Goal: Task Accomplishment & Management: Use online tool/utility

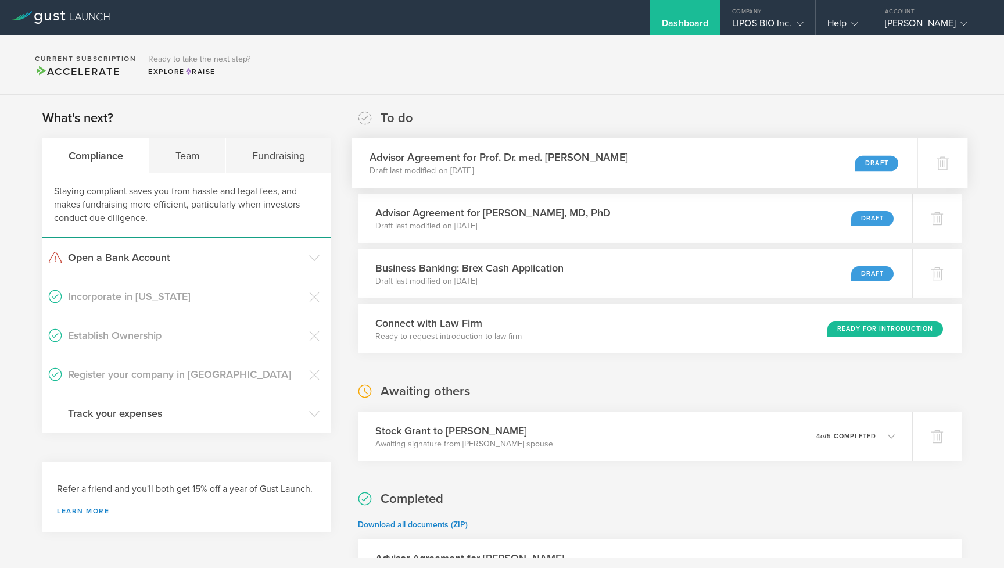
click at [598, 157] on h3 "Advisor Agreement for Prof. Dr. med. Adriano Aguzzi" at bounding box center [499, 157] width 259 height 16
click at [482, 232] on p "Draft last modified on Sep 2, 2025" at bounding box center [490, 226] width 240 height 12
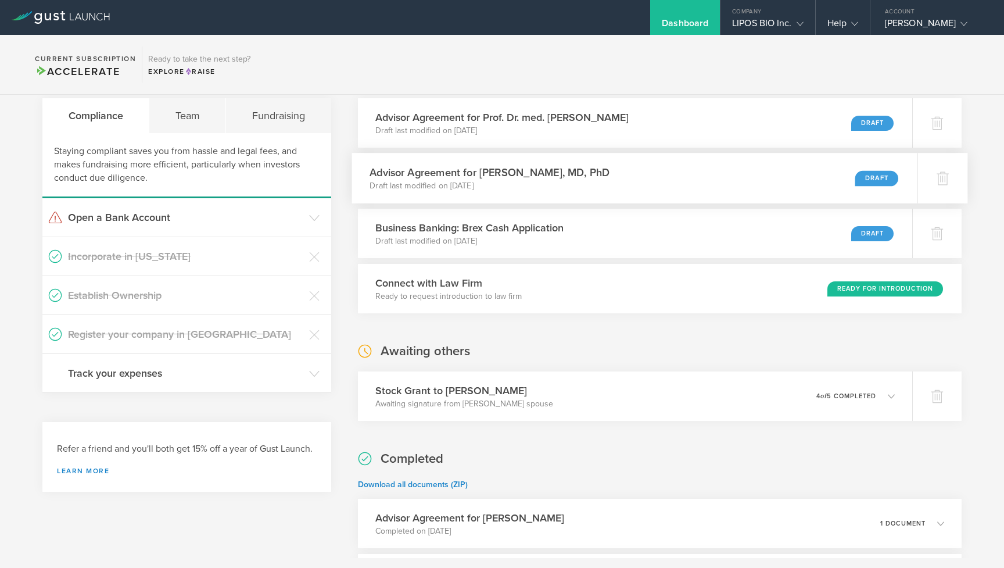
scroll to position [49, 0]
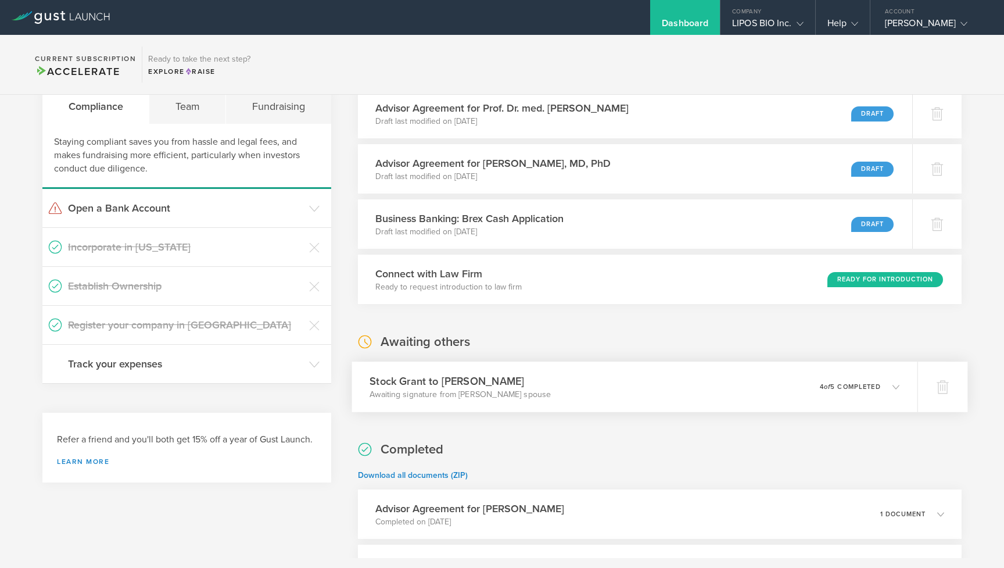
click at [422, 375] on h3 "Stock Grant to Brock Reeve" at bounding box center [460, 381] width 181 height 16
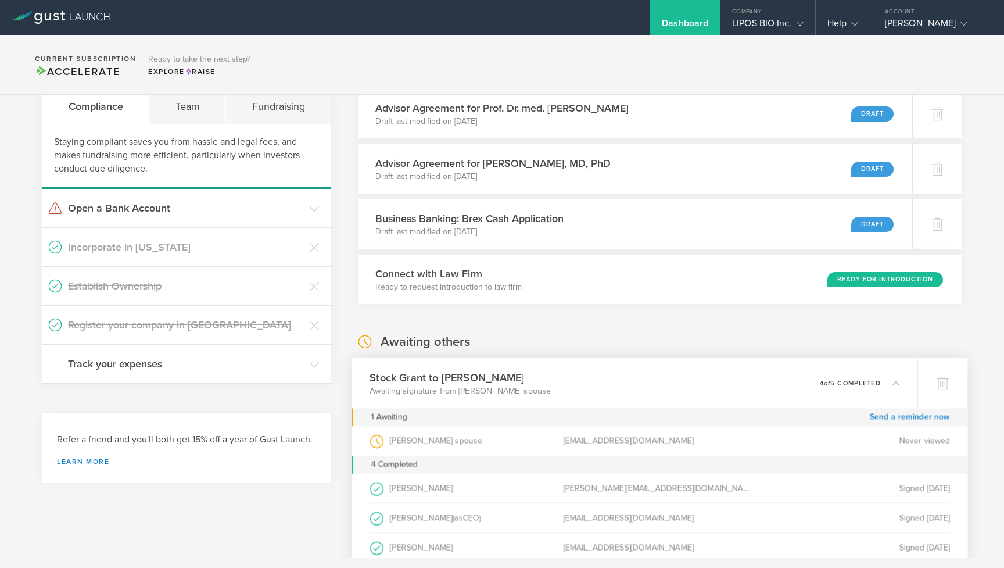
click at [422, 375] on h3 "Stock Grant to Brock Reeve" at bounding box center [460, 378] width 181 height 16
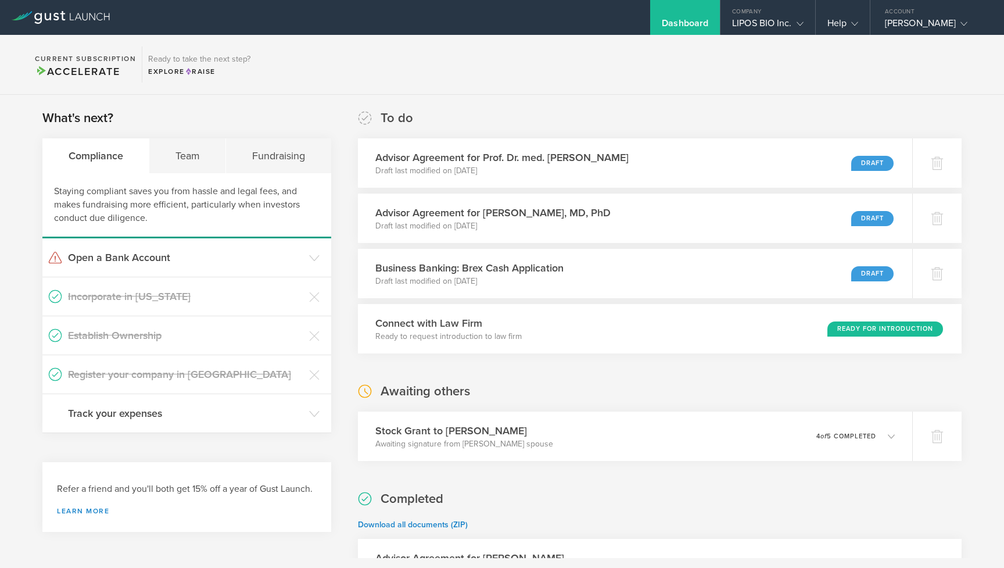
scroll to position [0, 0]
click at [205, 156] on div "Team" at bounding box center [187, 155] width 77 height 35
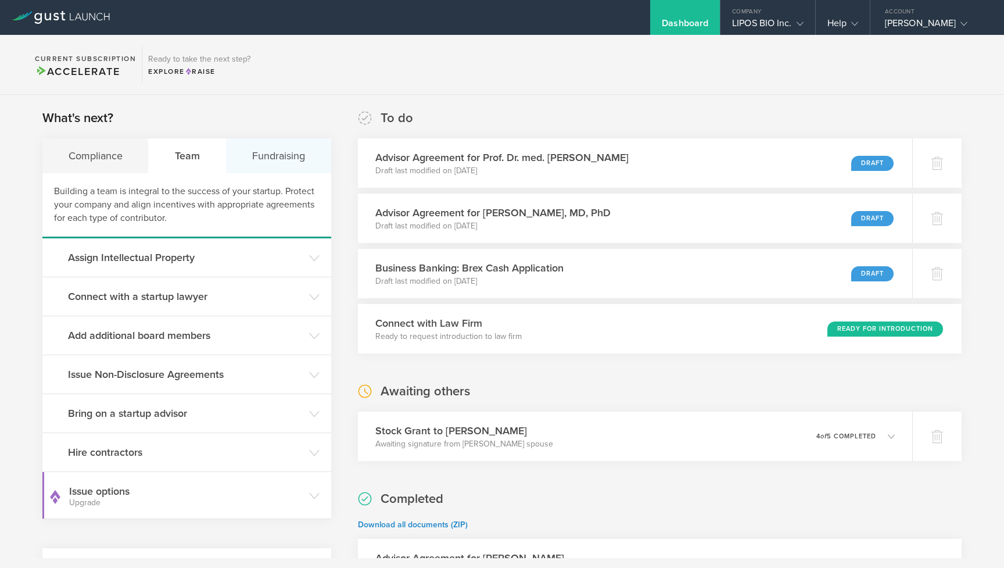
click at [258, 155] on div "Fundraising" at bounding box center [278, 155] width 105 height 35
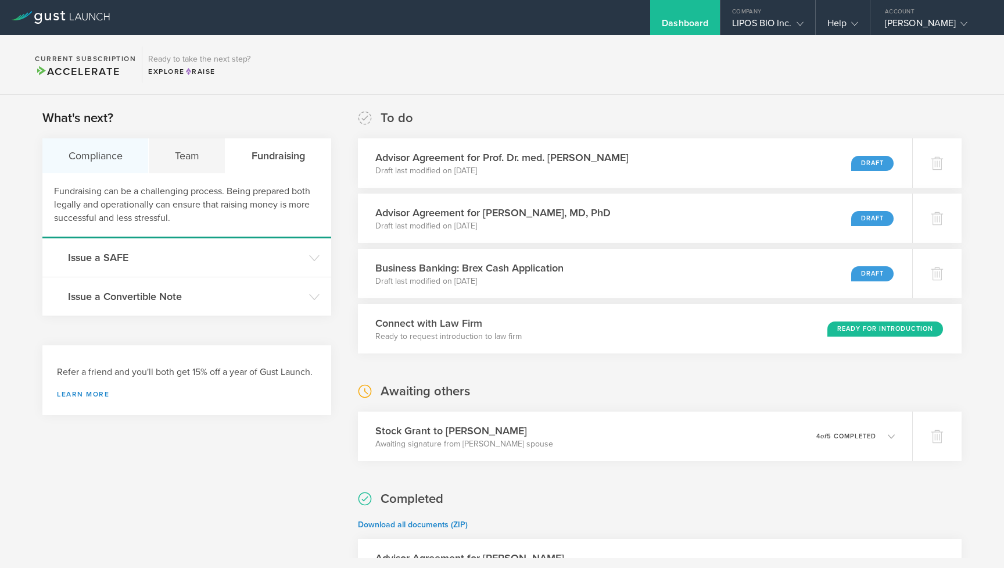
click at [121, 160] on div "Compliance" at bounding box center [95, 155] width 106 height 35
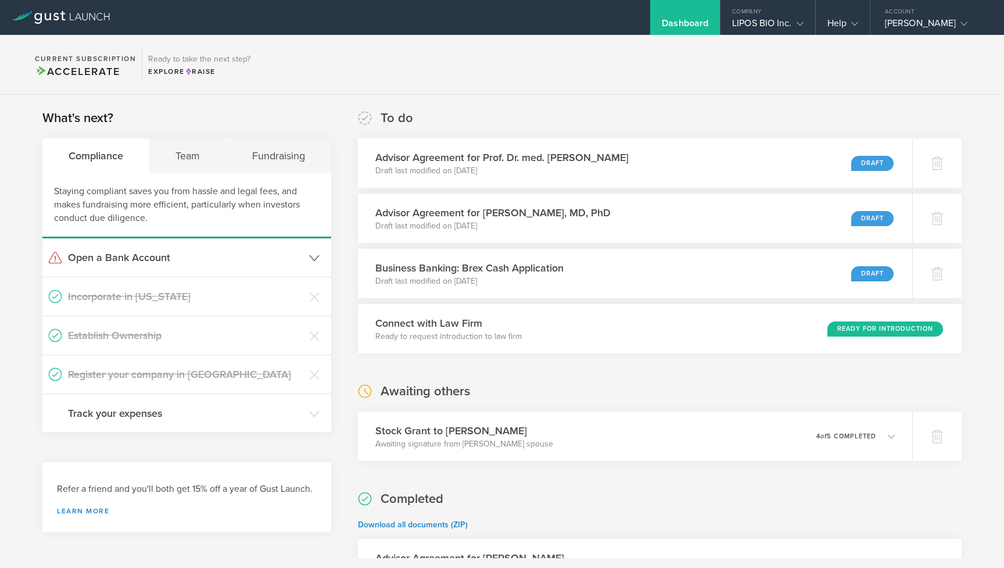
click at [224, 270] on header "Open a Bank Account" at bounding box center [186, 257] width 289 height 38
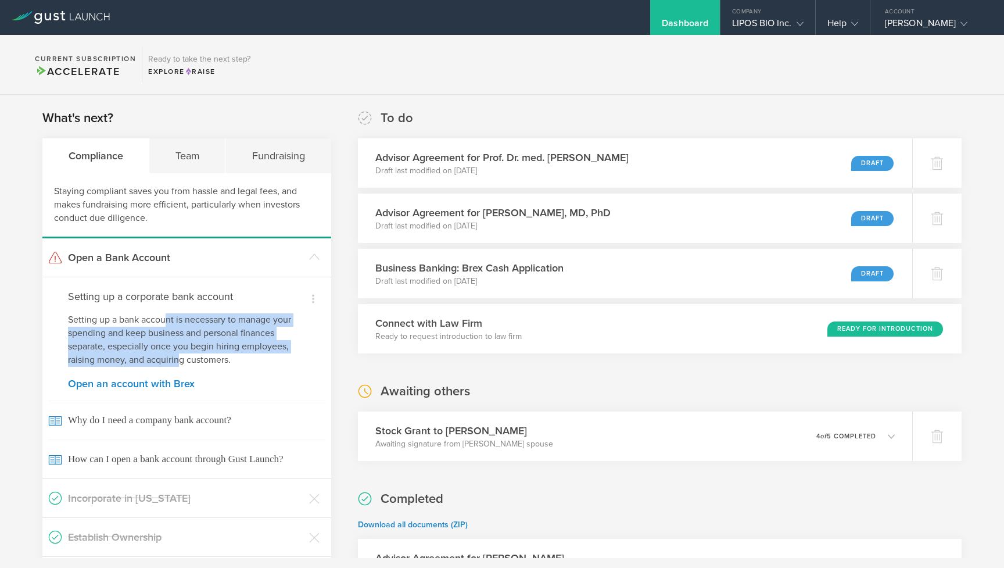
drag, startPoint x: 167, startPoint y: 316, endPoint x: 181, endPoint y: 360, distance: 46.3
click at [181, 360] on p "Setting up a bank account is necessary to manage your spending and keep busines…" at bounding box center [187, 339] width 238 height 53
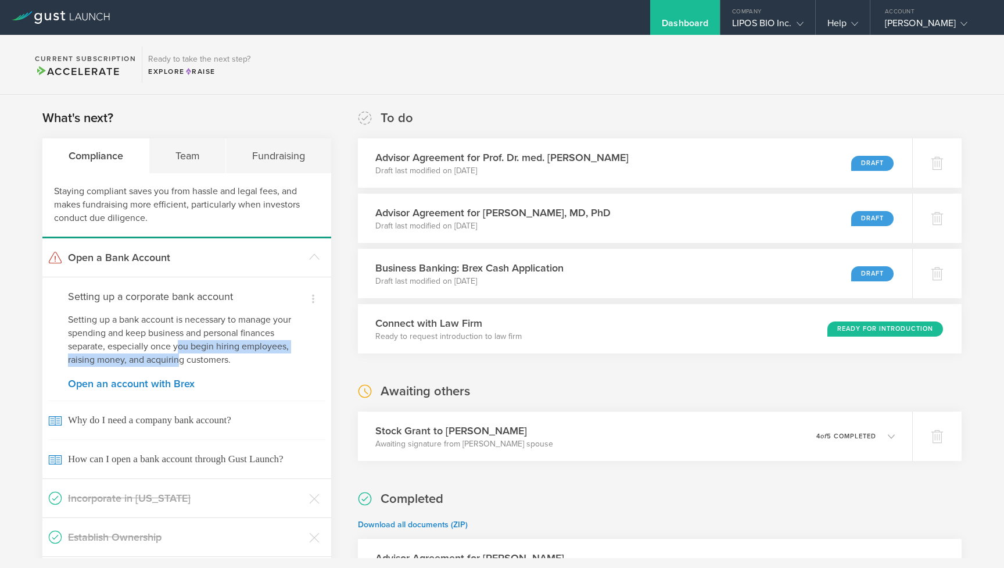
drag, startPoint x: 180, startPoint y: 361, endPoint x: 179, endPoint y: 342, distance: 19.2
click at [179, 342] on p "Setting up a bank account is necessary to manage your spending and keep busines…" at bounding box center [187, 339] width 238 height 53
click at [167, 384] on link "Open an account with Brex" at bounding box center [187, 383] width 238 height 10
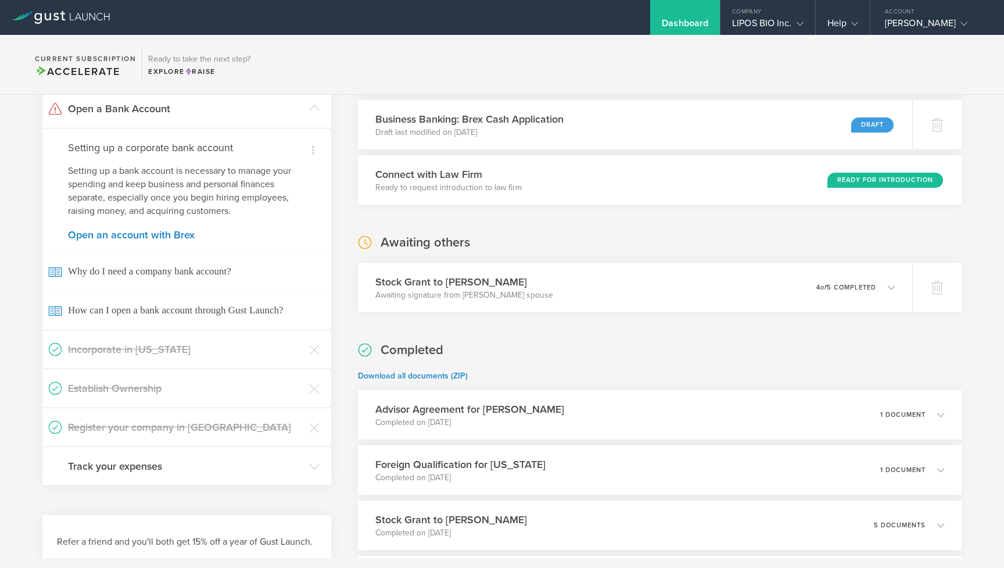
scroll to position [154, 0]
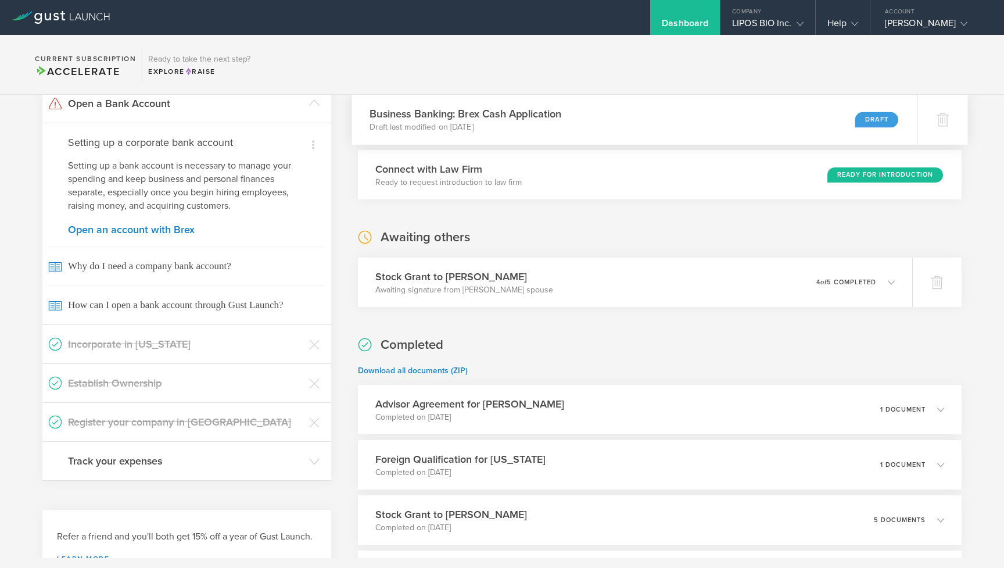
click at [589, 125] on div "Business Banking: Brex Cash Application Draft last modified on Mar 28, 2025 Dra…" at bounding box center [634, 119] width 565 height 51
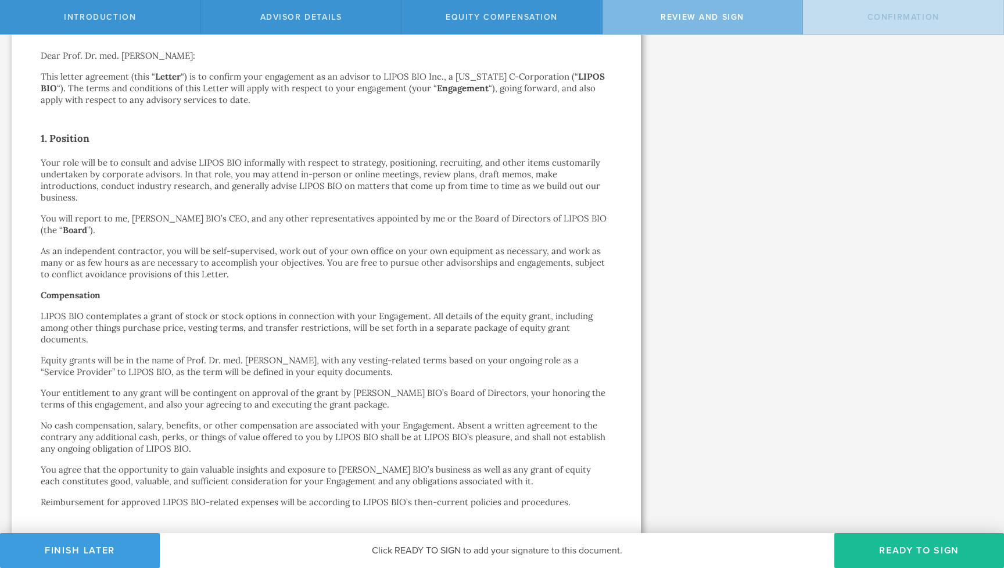
scroll to position [134, 0]
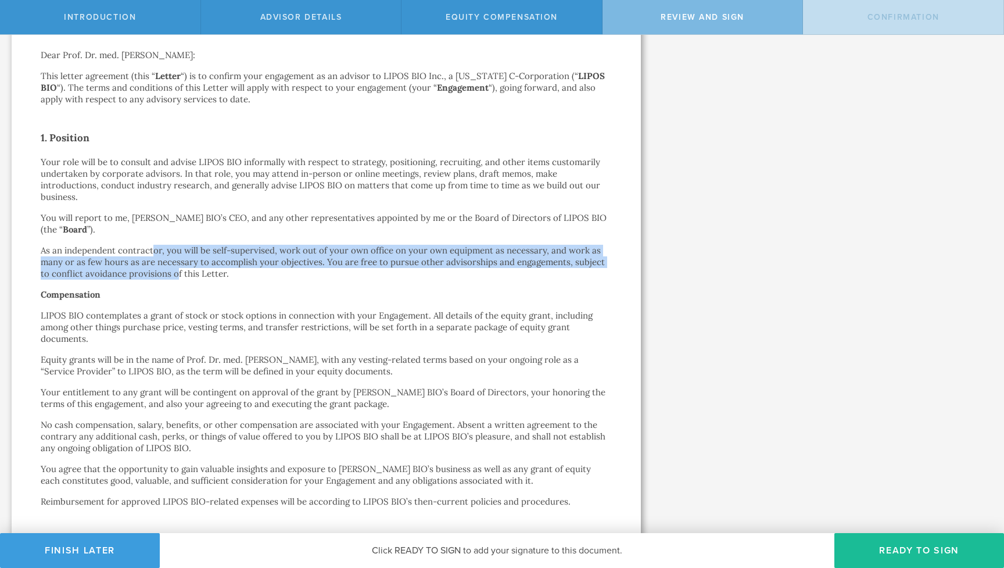
drag, startPoint x: 152, startPoint y: 224, endPoint x: 164, endPoint y: 248, distance: 26.8
click at [164, 248] on p "As an independent contractor, you will be self-supervised, work out of your own…" at bounding box center [326, 262] width 571 height 35
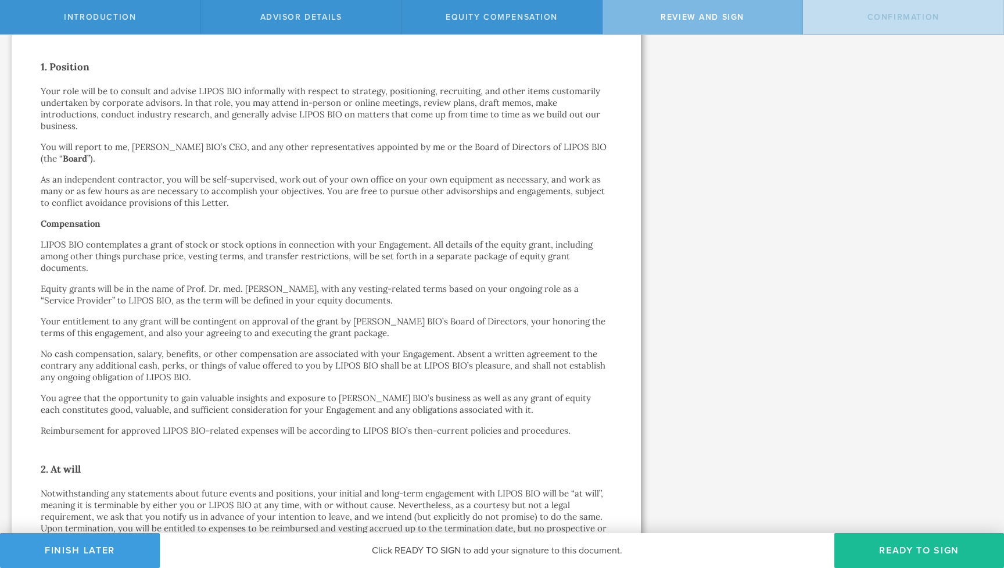
scroll to position [205, 0]
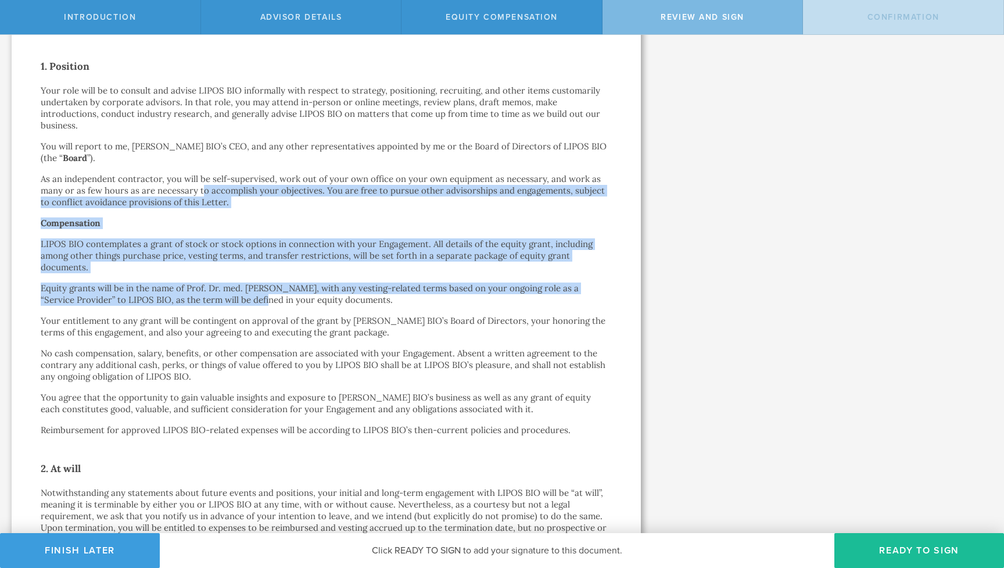
drag, startPoint x: 204, startPoint y: 169, endPoint x: 229, endPoint y: 281, distance: 115.5
click at [229, 282] on p "Equity grants will be in the name of Prof. Dr. med. Adriano Aguzzi, with any ve…" at bounding box center [326, 293] width 571 height 23
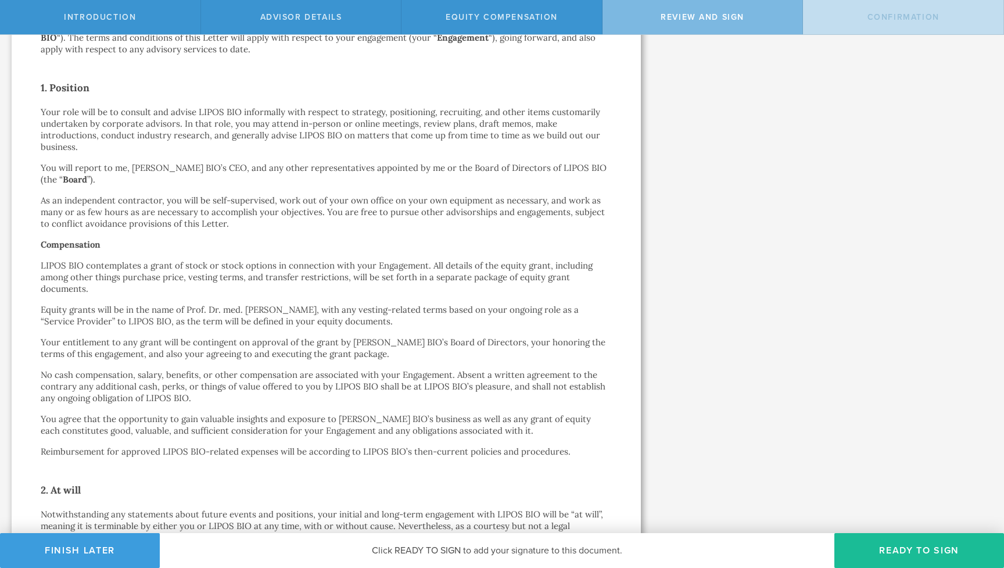
scroll to position [176, 0]
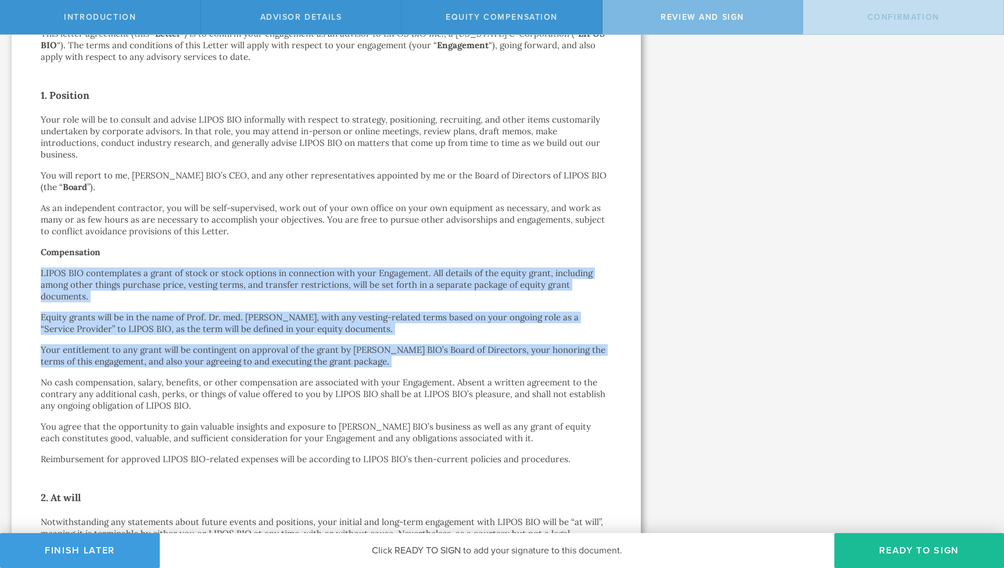
drag, startPoint x: 168, startPoint y: 239, endPoint x: 200, endPoint y: 348, distance: 112.9
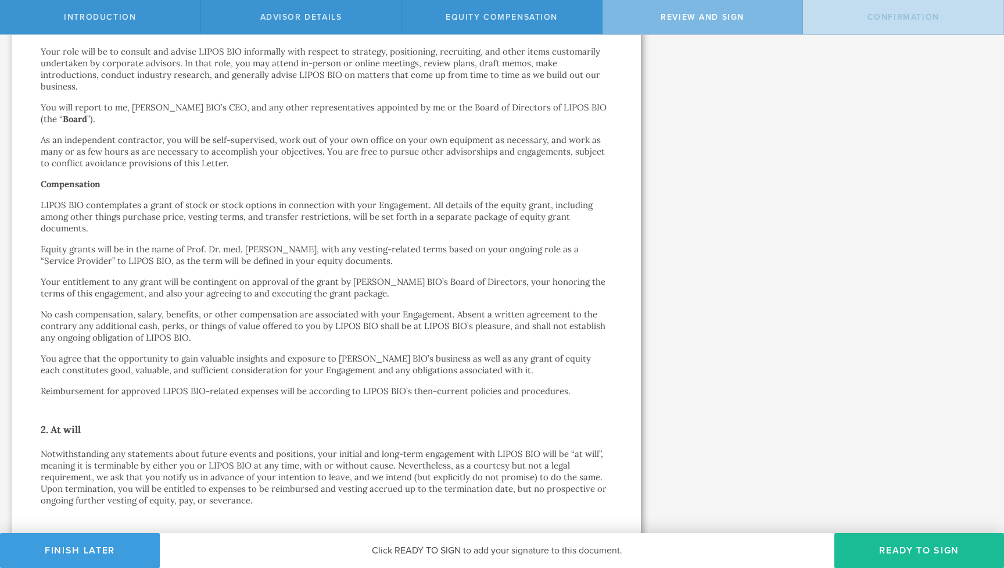
scroll to position [245, 0]
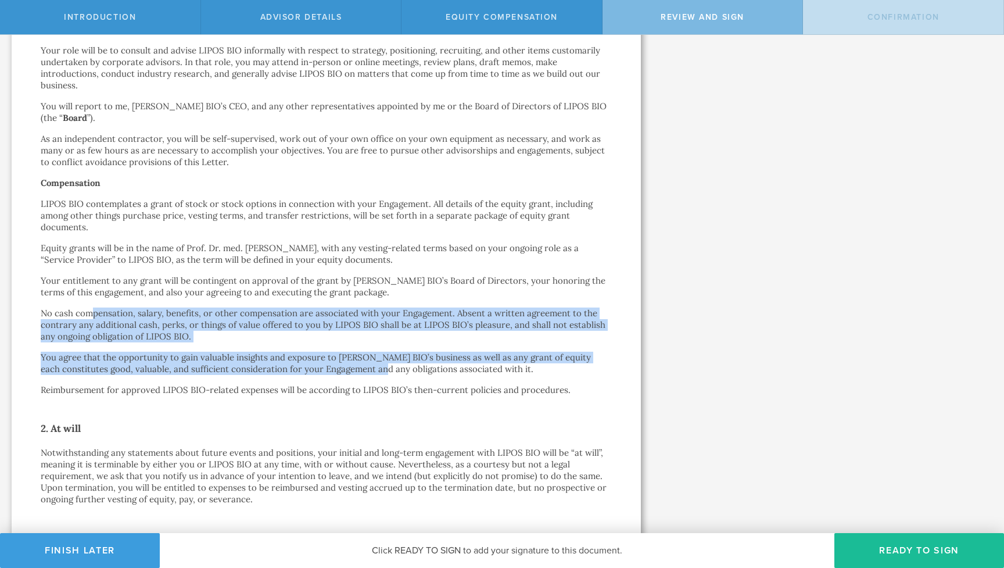
drag, startPoint x: 90, startPoint y: 292, endPoint x: 350, endPoint y: 340, distance: 264.1
click at [350, 352] on p "You agree that the opportunity to gain valuable insights and exposure to LIPOS …" at bounding box center [326, 363] width 571 height 23
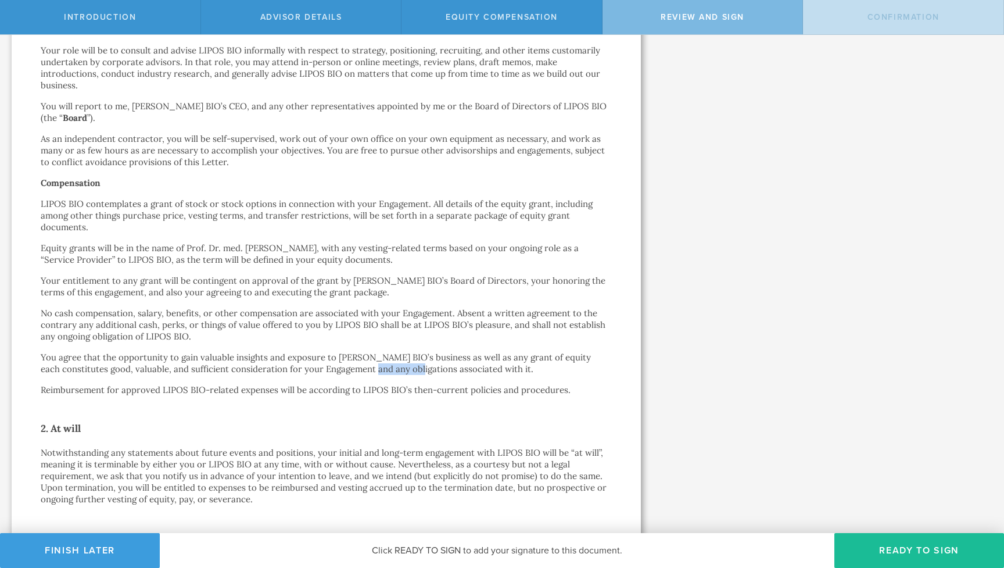
click at [350, 352] on p "You agree that the opportunity to gain valuable insights and exposure to LIPOS …" at bounding box center [326, 363] width 571 height 23
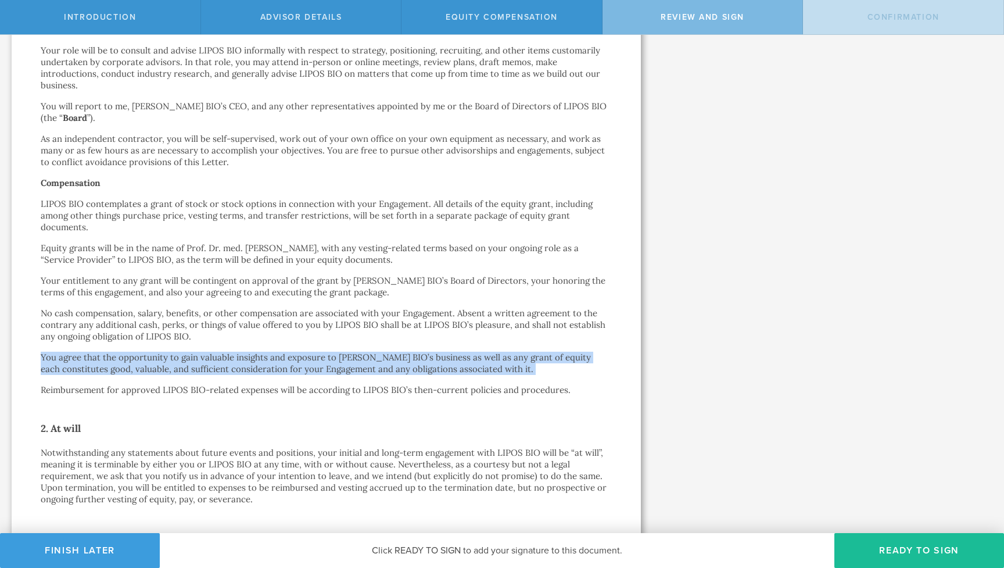
click at [350, 352] on p "You agree that the opportunity to gain valuable insights and exposure to LIPOS …" at bounding box center [326, 363] width 571 height 23
drag, startPoint x: 356, startPoint y: 322, endPoint x: 373, endPoint y: 339, distance: 24.7
click at [373, 352] on p "You agree that the opportunity to gain valuable insights and exposure to LIPOS …" at bounding box center [326, 363] width 571 height 23
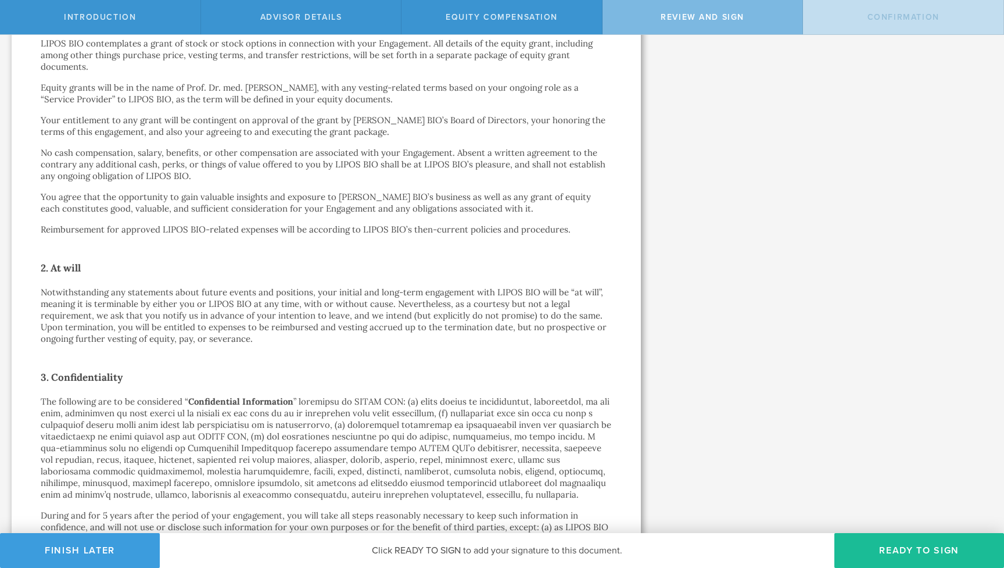
scroll to position [407, 0]
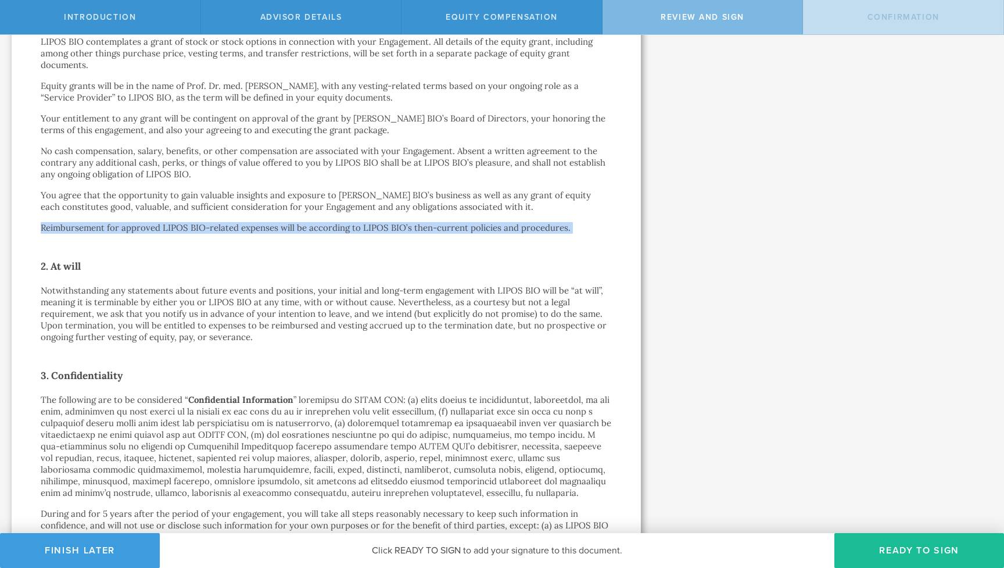
drag, startPoint x: 203, startPoint y: 189, endPoint x: 219, endPoint y: 220, distance: 34.6
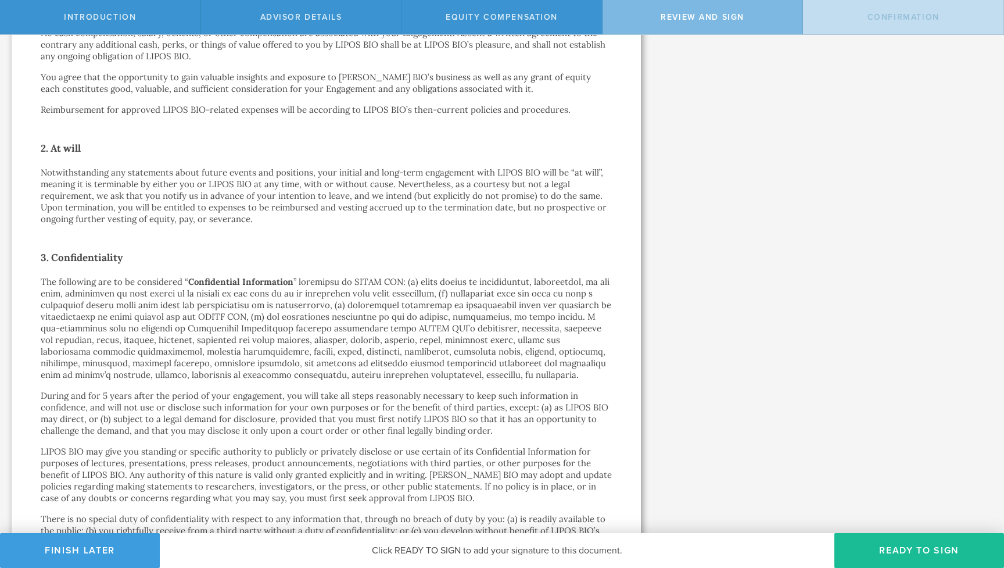
scroll to position [526, 0]
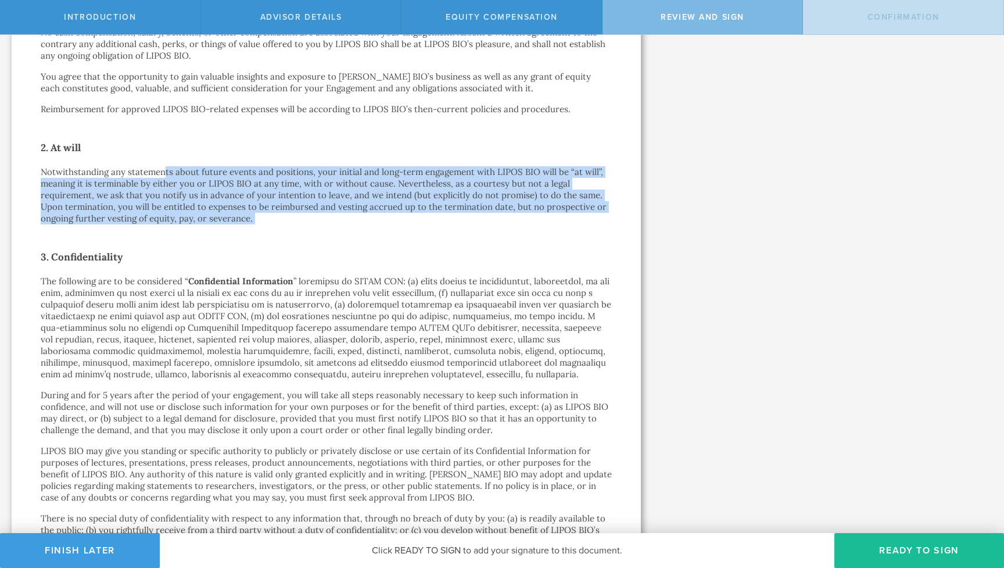
drag, startPoint x: 163, startPoint y: 143, endPoint x: 190, endPoint y: 205, distance: 67.2
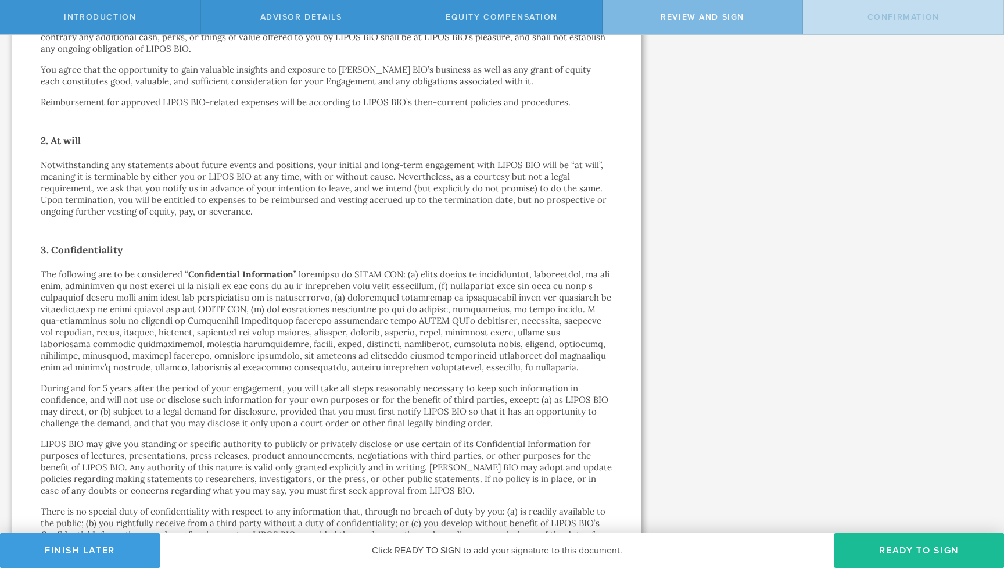
scroll to position [534, 0]
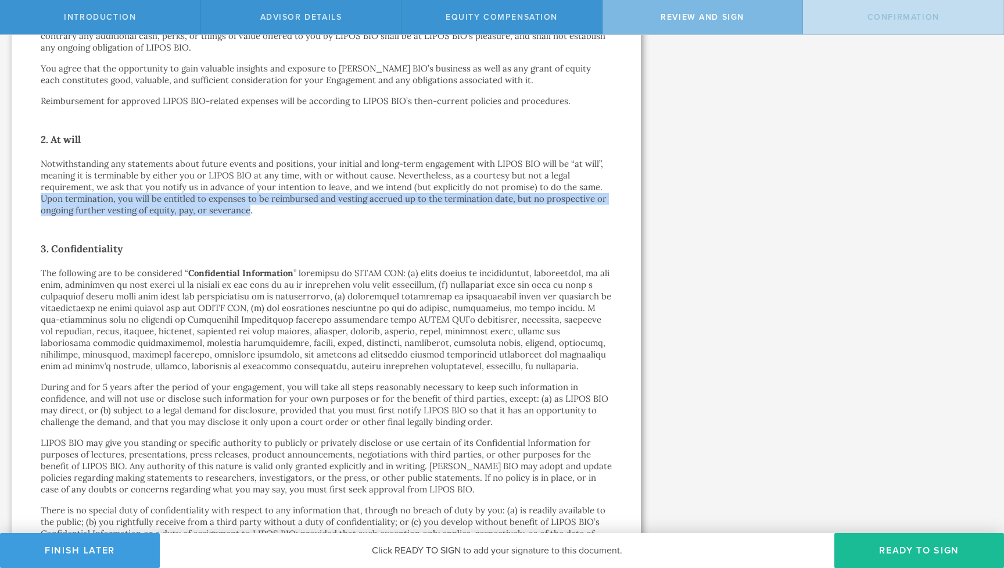
drag, startPoint x: 43, startPoint y: 173, endPoint x: 248, endPoint y: 189, distance: 205.8
click at [248, 189] on p "Notwithstanding any statements about future events and positions, your initial …" at bounding box center [326, 187] width 571 height 58
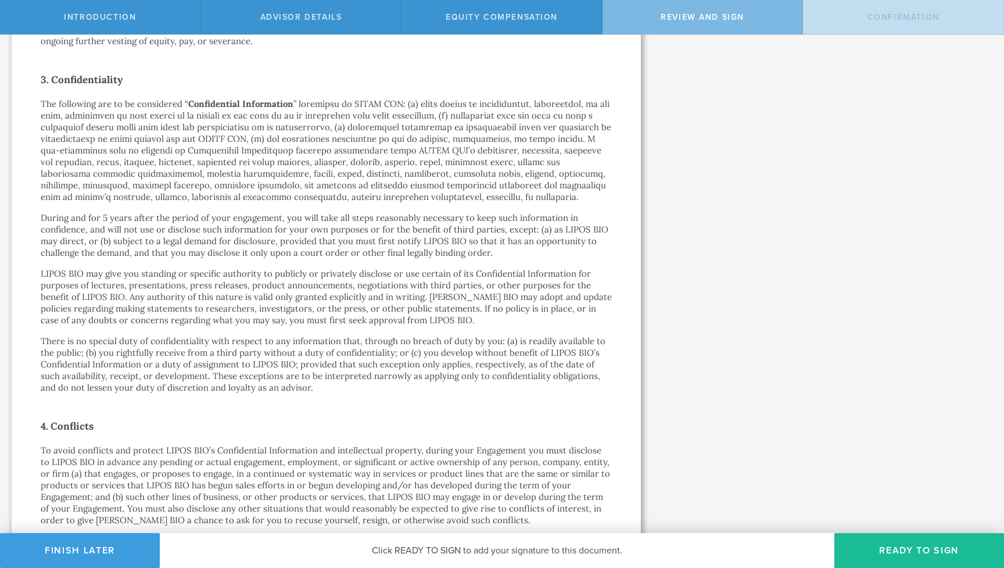
scroll to position [703, 0]
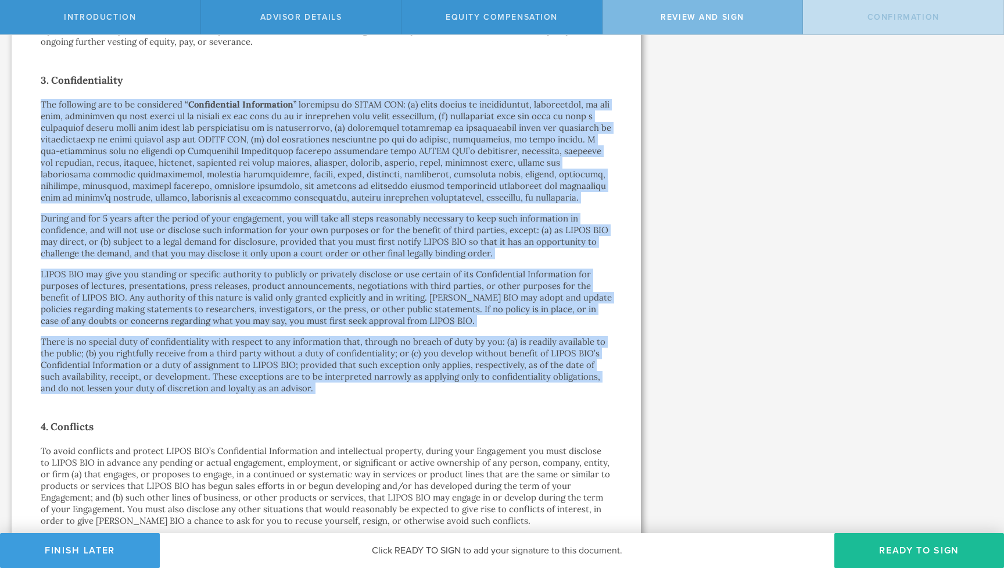
drag, startPoint x: 259, startPoint y: 69, endPoint x: 348, endPoint y: 375, distance: 318.5
click at [348, 375] on div "Advisor Engagement Agreement Prof. Dr. med. Adriano Aguzzi by electronic delive…" at bounding box center [326, 407] width 571 height 2041
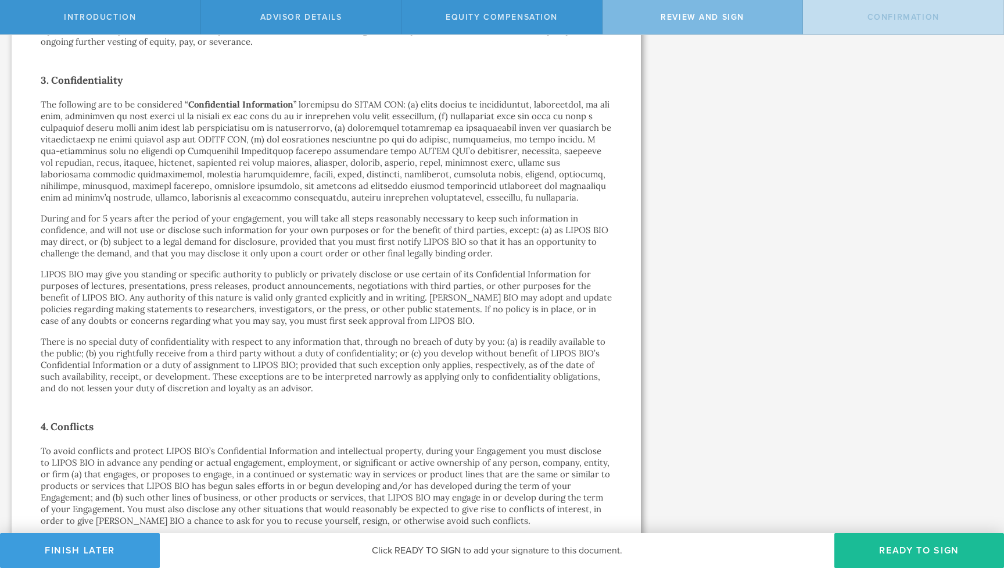
click at [348, 375] on div "Advisor Engagement Agreement Prof. Dr. med. Adriano Aguzzi by electronic delive…" at bounding box center [326, 407] width 571 height 2041
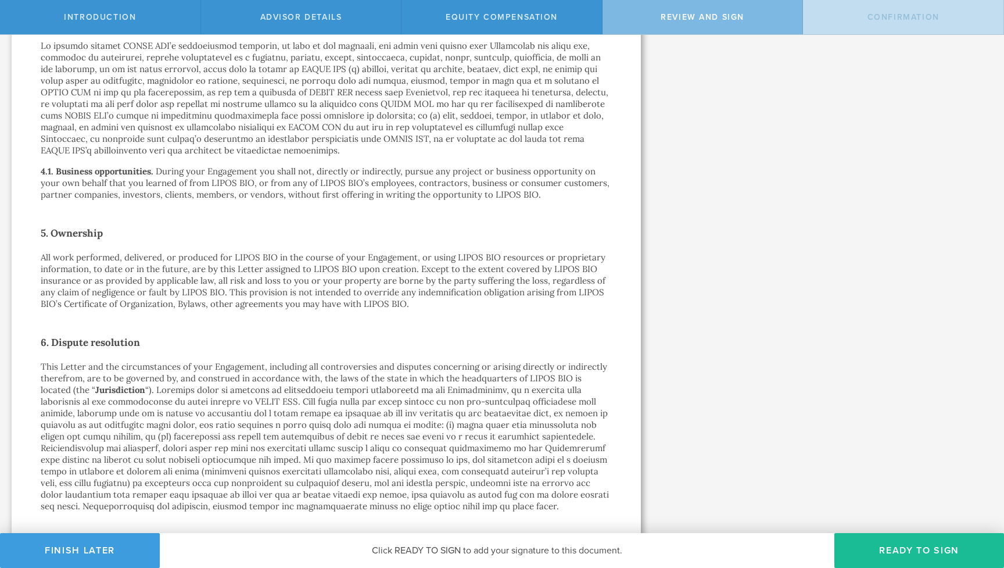
scroll to position [1218, 0]
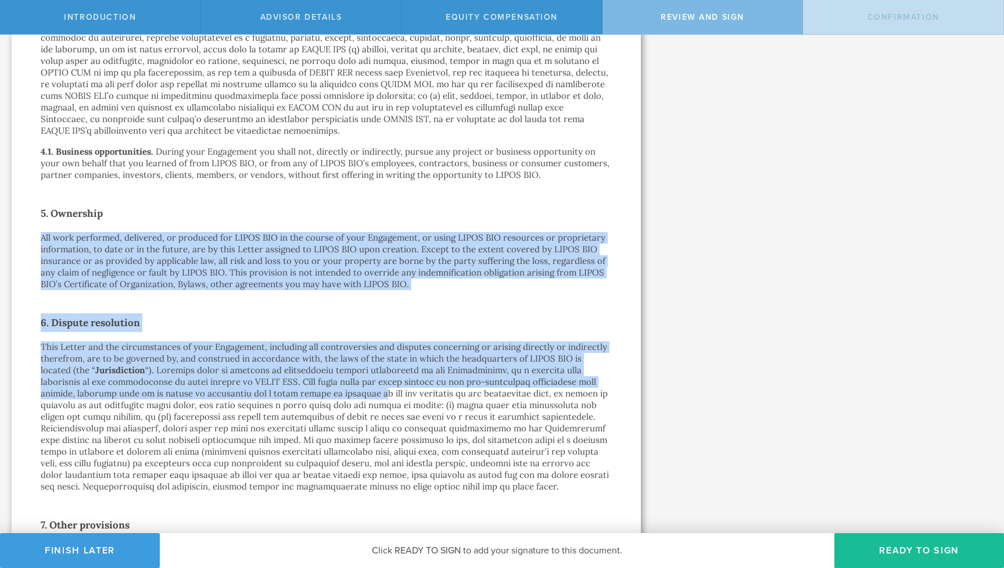
drag, startPoint x: 230, startPoint y: 188, endPoint x: 261, endPoint y: 364, distance: 178.9
click at [261, 364] on p "This Letter and the circumstances of your Engagement, including all controversi…" at bounding box center [326, 416] width 571 height 151
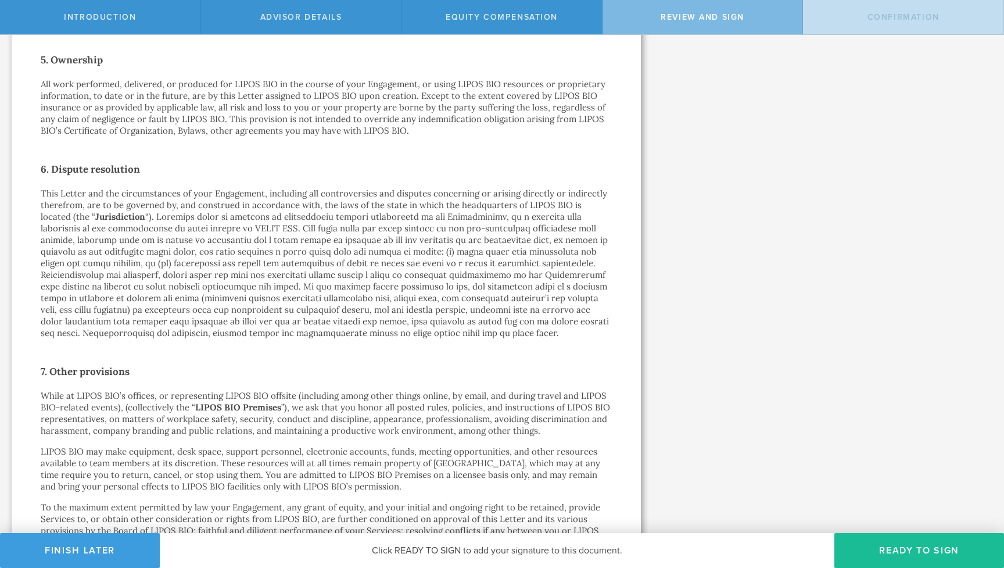
scroll to position [1376, 0]
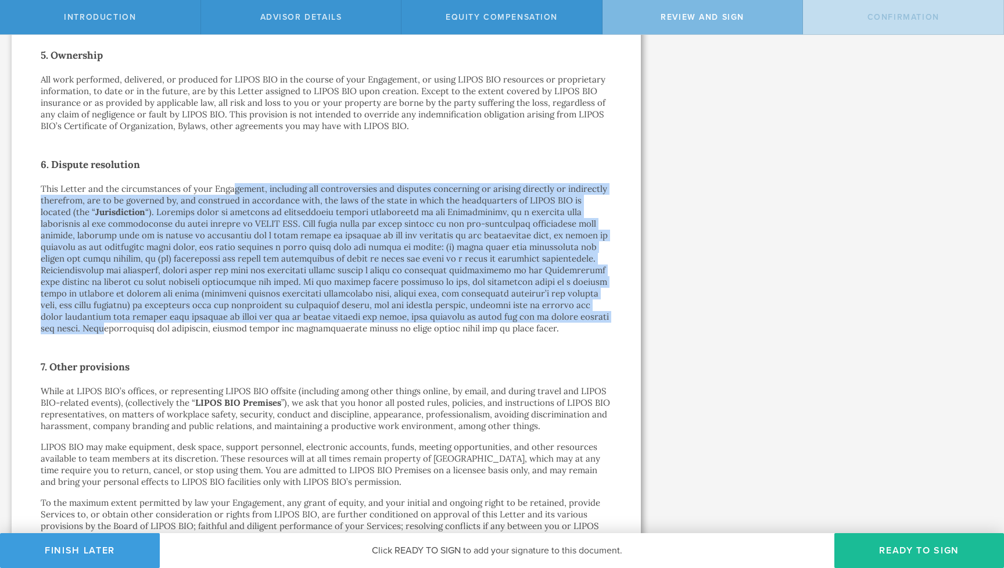
drag, startPoint x: 233, startPoint y: 163, endPoint x: 478, endPoint y: 295, distance: 278.2
click at [478, 295] on p "This Letter and the circumstances of your Engagement, including all controversi…" at bounding box center [326, 258] width 571 height 151
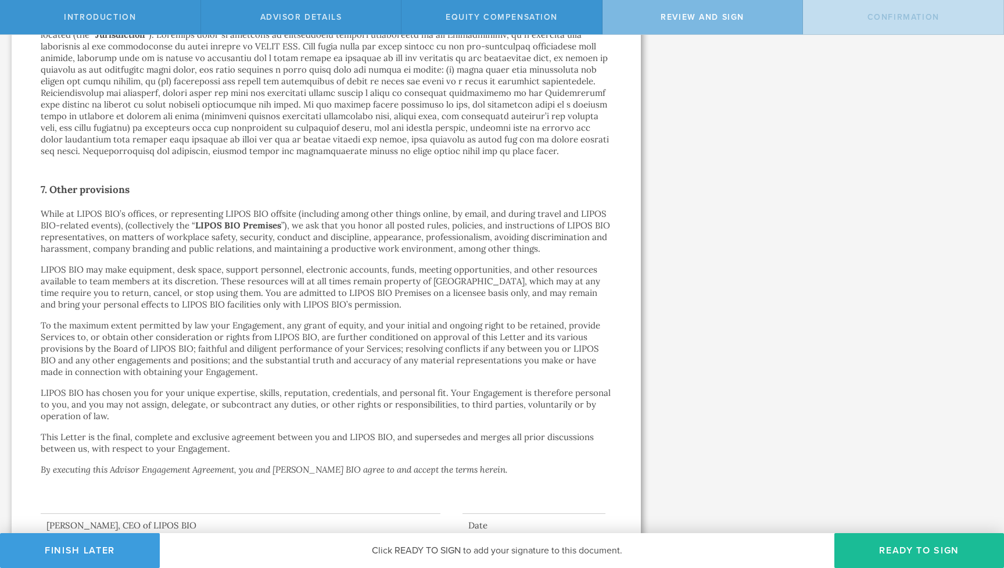
scroll to position [1555, 0]
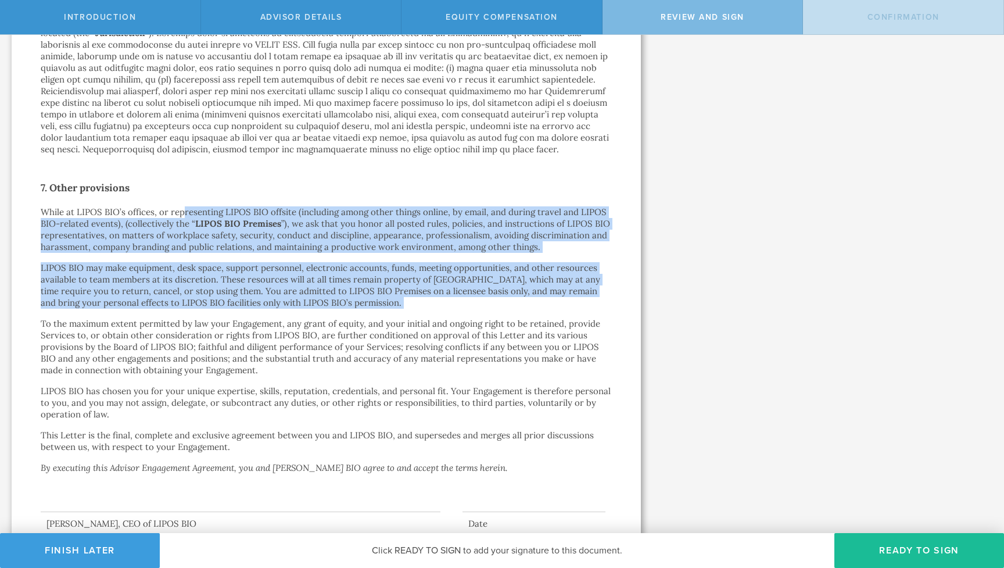
drag, startPoint x: 181, startPoint y: 188, endPoint x: 324, endPoint y: 288, distance: 174.8
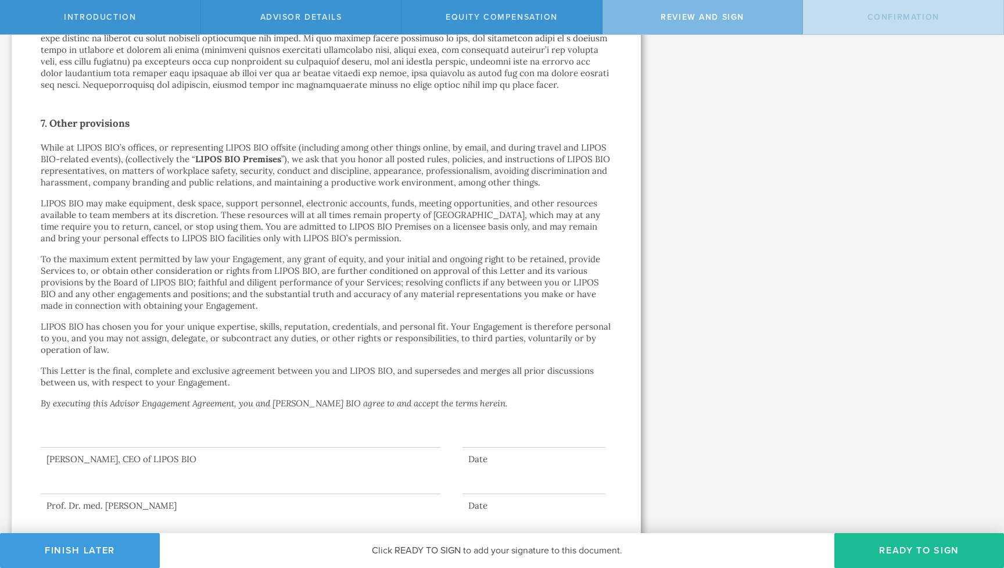
scroll to position [1618, 0]
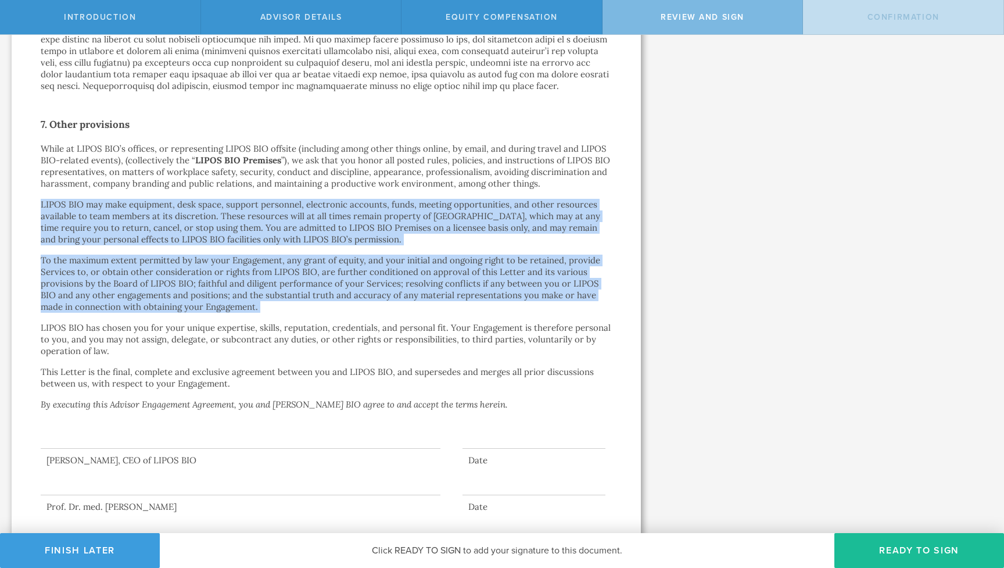
drag, startPoint x: 231, startPoint y: 171, endPoint x: 359, endPoint y: 295, distance: 178.0
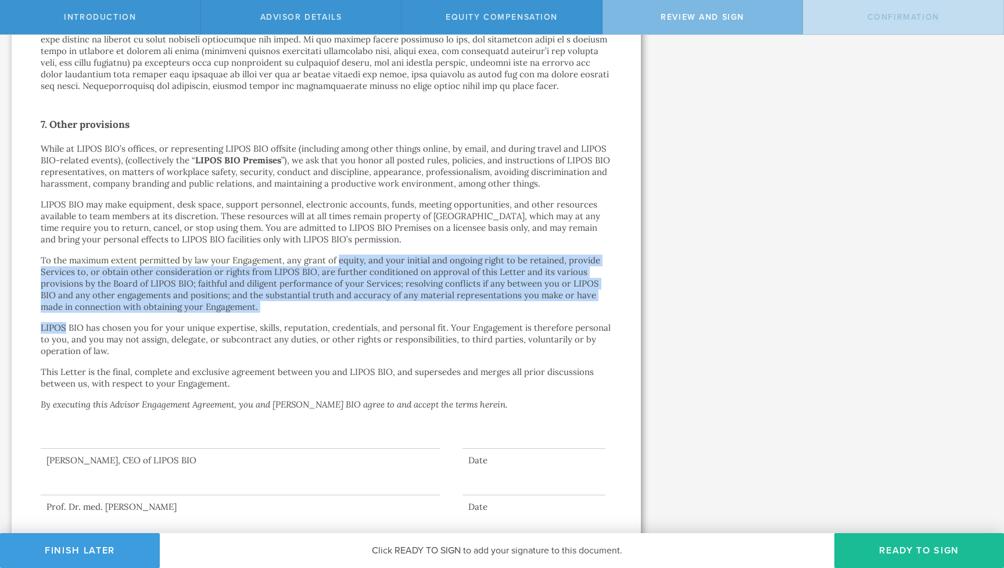
drag, startPoint x: 359, startPoint y: 295, endPoint x: 356, endPoint y: 231, distance: 64.0
click at [356, 255] on p "To the maximum extent permitted by law your Engagement, any grant of equity, an…" at bounding box center [326, 284] width 571 height 58
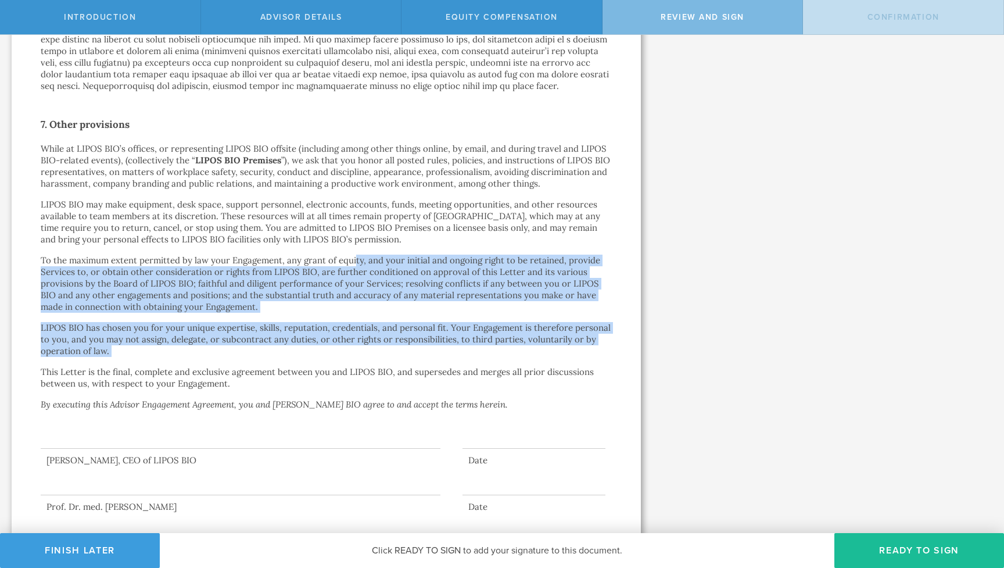
drag, startPoint x: 356, startPoint y: 231, endPoint x: 221, endPoint y: 336, distance: 171.1
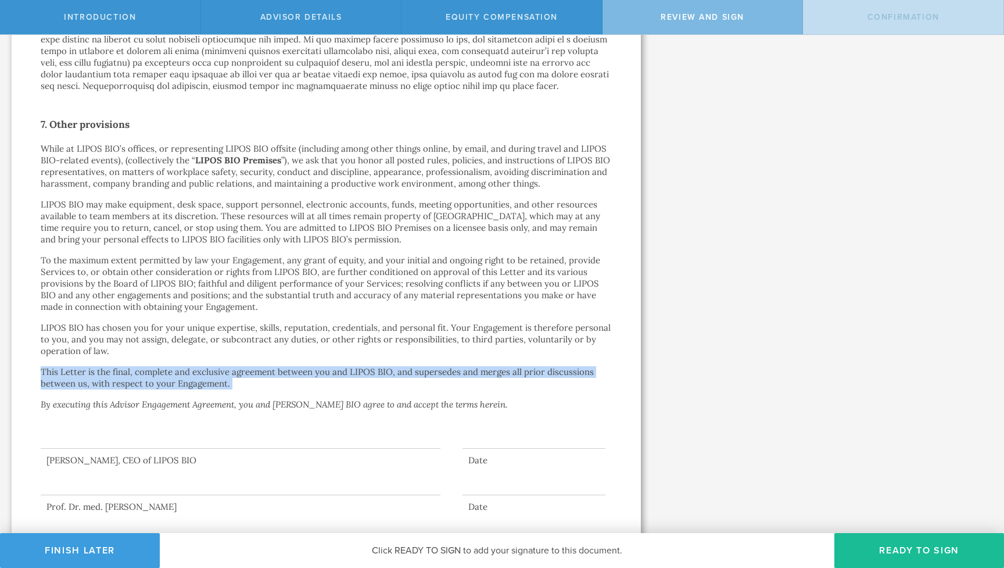
drag, startPoint x: 221, startPoint y: 336, endPoint x: 228, endPoint y: 367, distance: 32.1
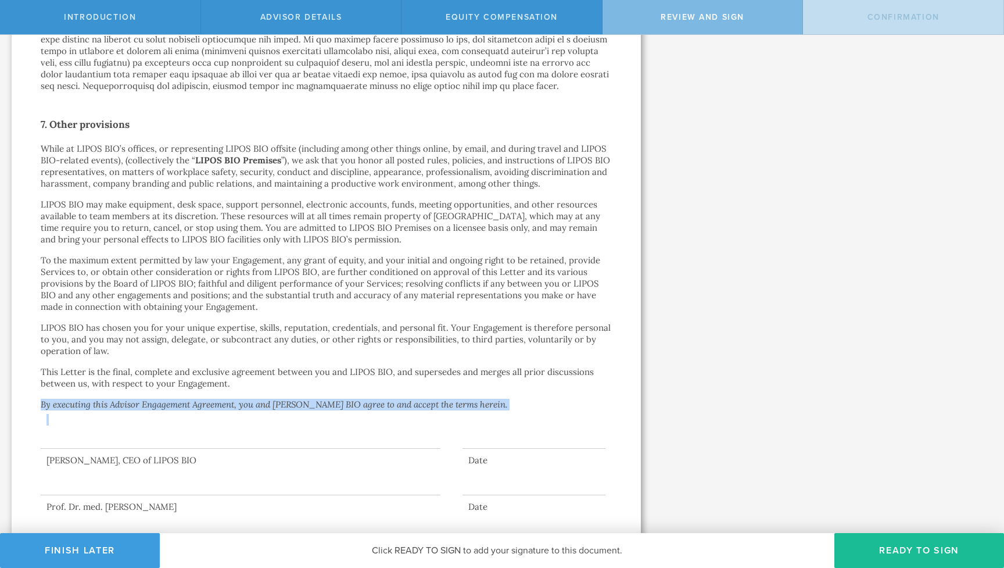
drag, startPoint x: 228, startPoint y: 367, endPoint x: 232, endPoint y: 391, distance: 24.2
click at [232, 402] on div at bounding box center [241, 425] width 400 height 46
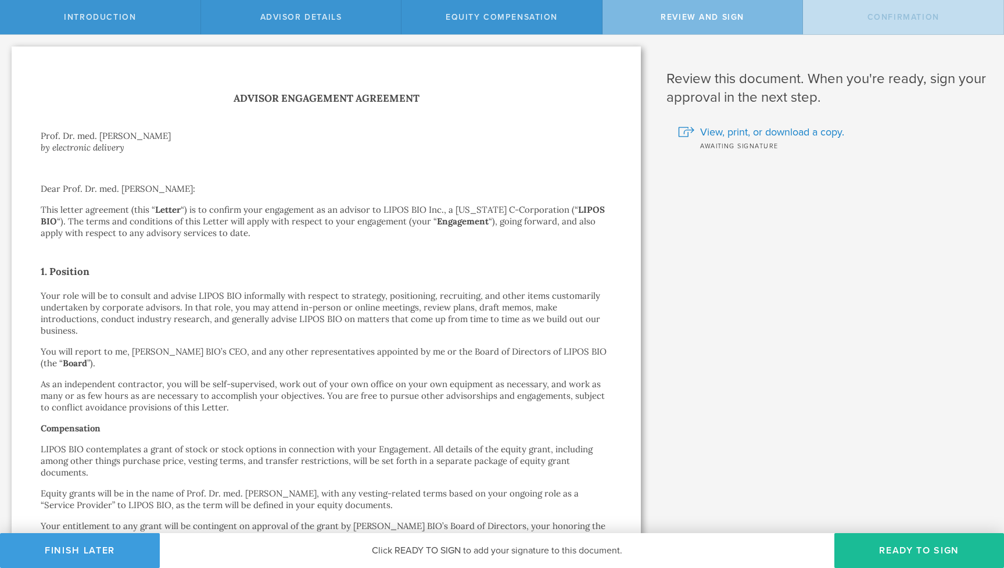
scroll to position [0, 0]
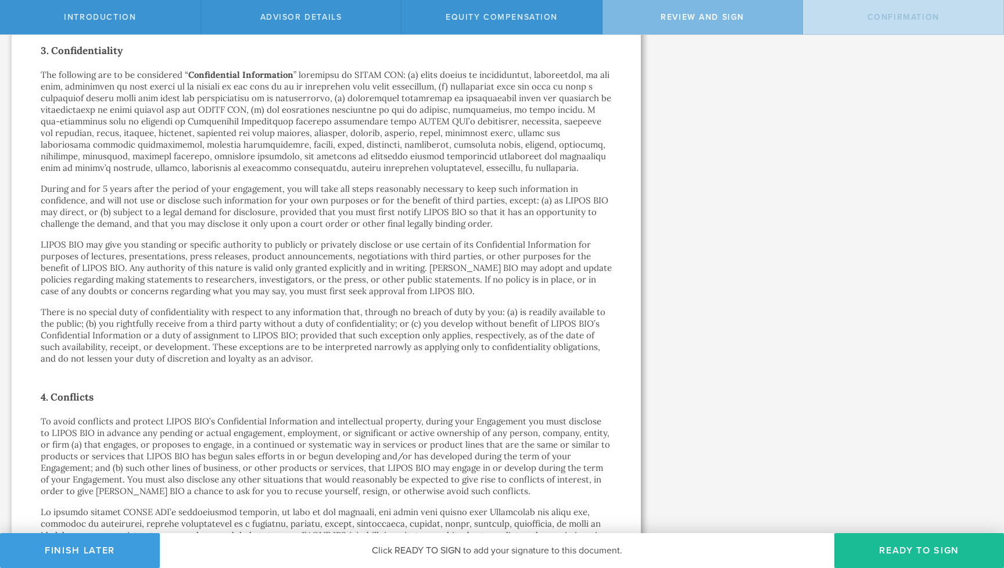
scroll to position [700, 0]
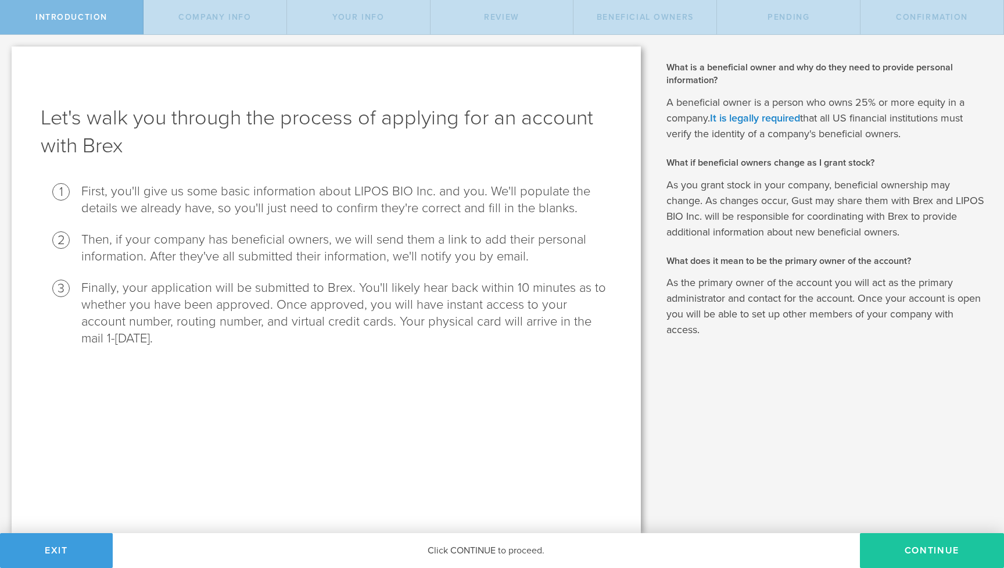
click at [895, 549] on button "Continue" at bounding box center [932, 550] width 144 height 35
select select "string:C_CORP"
type input "Lipid Biology based Therapeutics"
type input "(646) 265-1671"
type input "https://liposbio.com/"
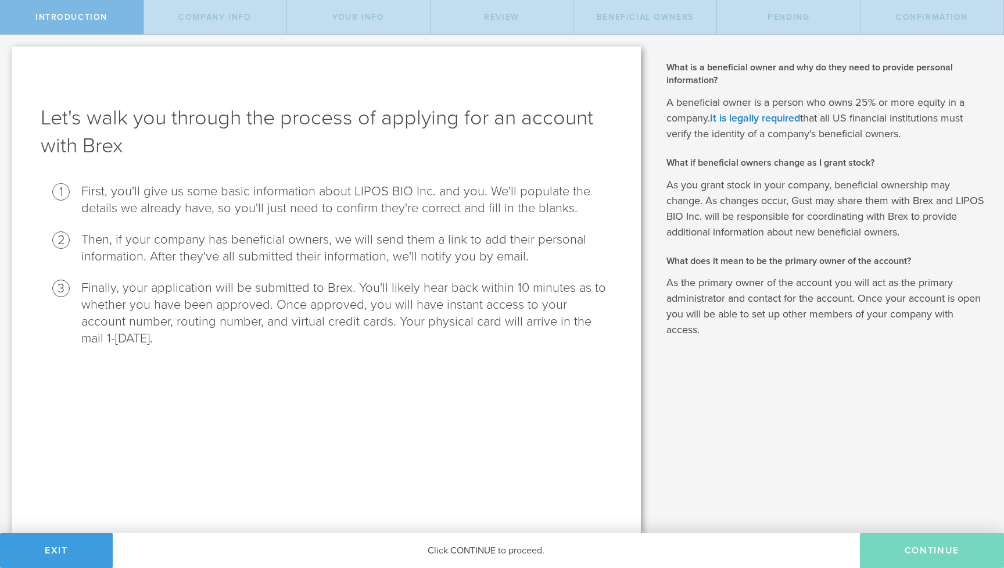
checkbox input "true"
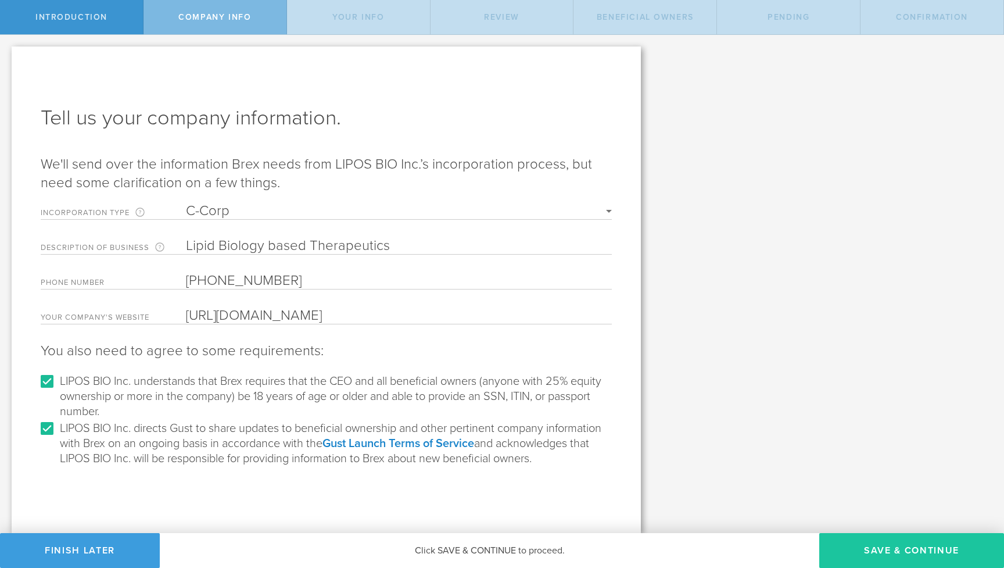
click at [862, 552] on button "Save & Continue" at bounding box center [911, 550] width 185 height 35
type input "Amar Sahay"
type input "Founder"
select select "string:SSN"
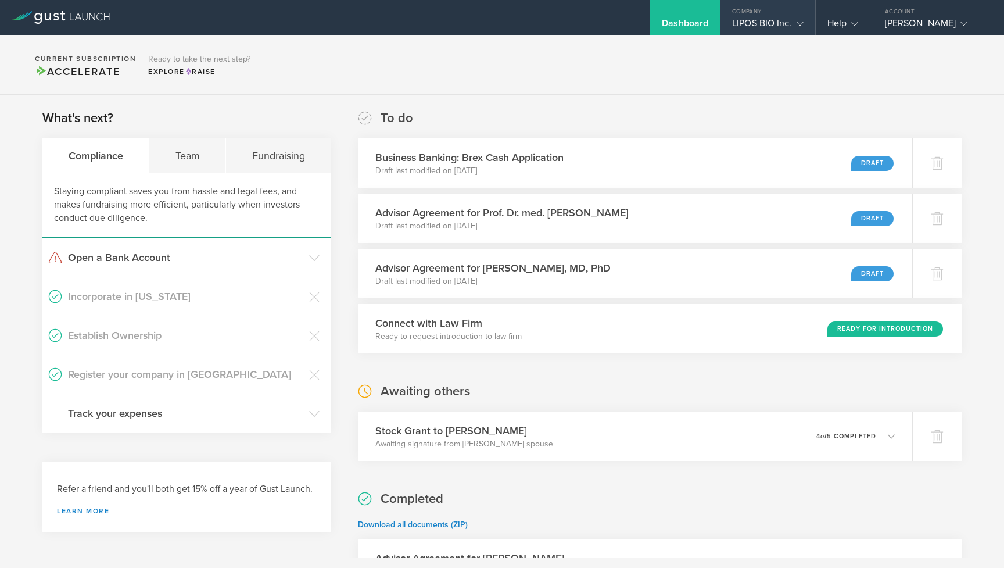
click at [753, 13] on div "Company" at bounding box center [768, 8] width 94 height 17
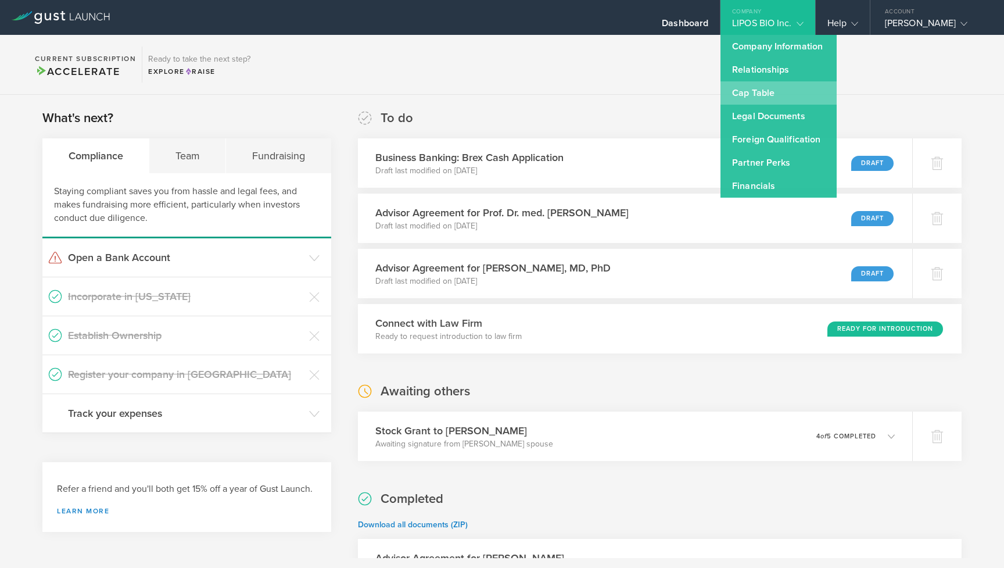
click at [752, 103] on link "Cap Table" at bounding box center [779, 92] width 116 height 23
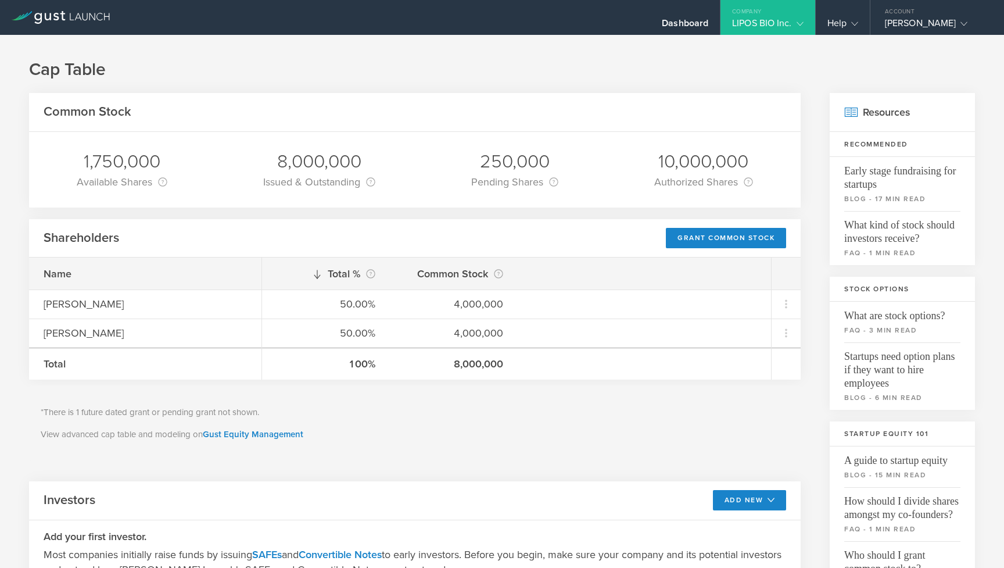
click at [768, 26] on div "LIPOS BIO Inc." at bounding box center [767, 25] width 71 height 17
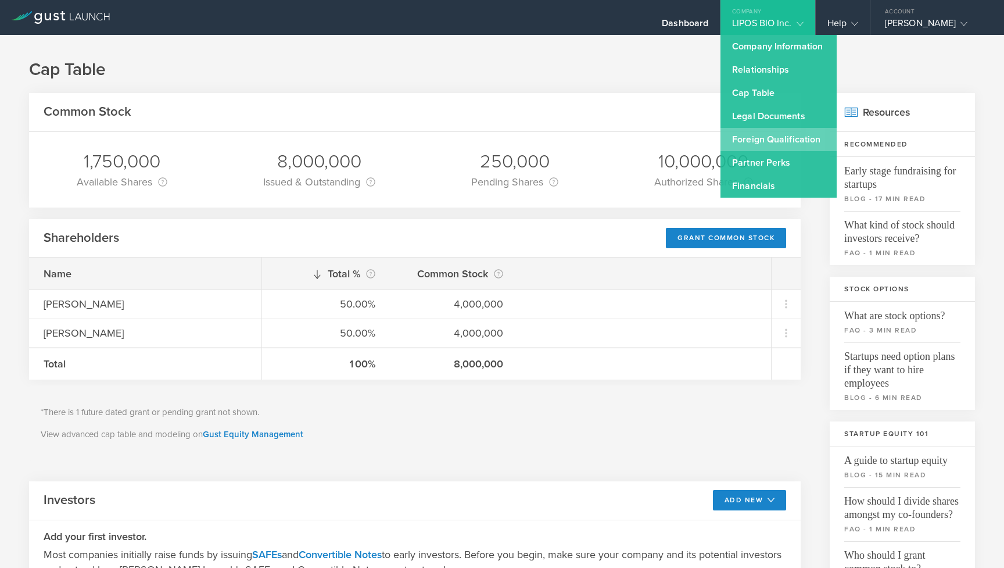
click at [764, 142] on link "Foreign Qualification" at bounding box center [779, 139] width 116 height 23
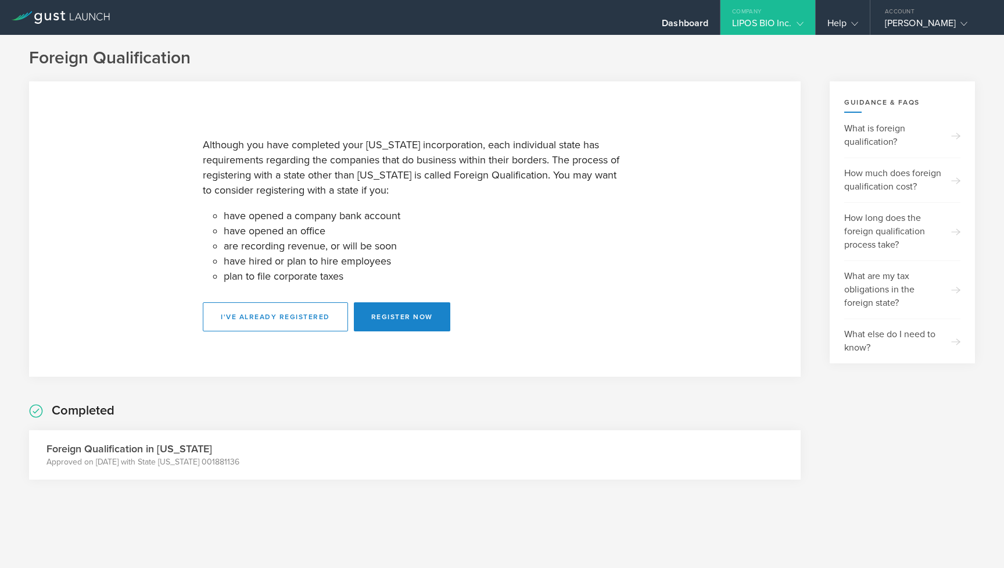
click at [785, 24] on div "LIPOS BIO Inc." at bounding box center [767, 25] width 71 height 17
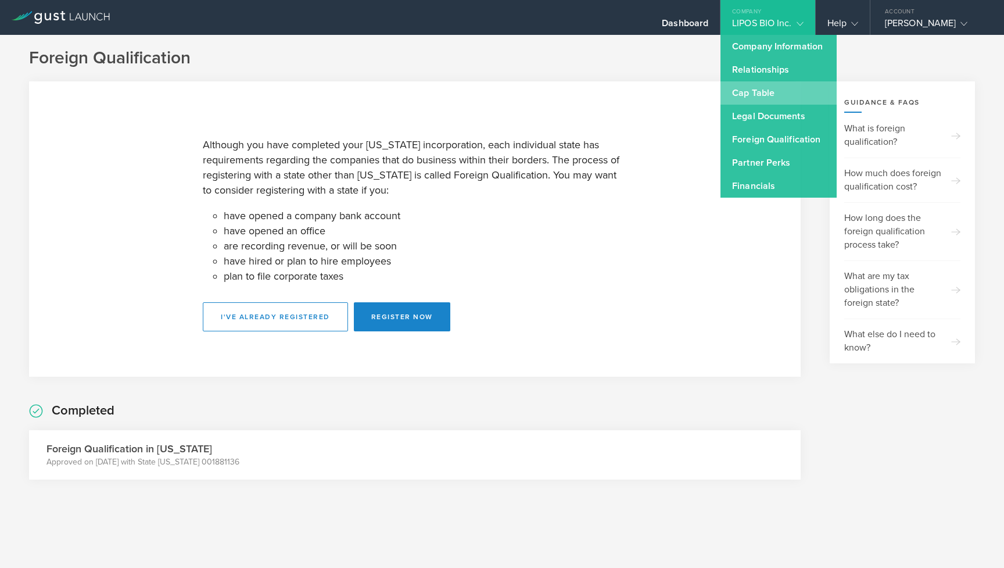
click at [764, 87] on link "Cap Table" at bounding box center [779, 92] width 116 height 23
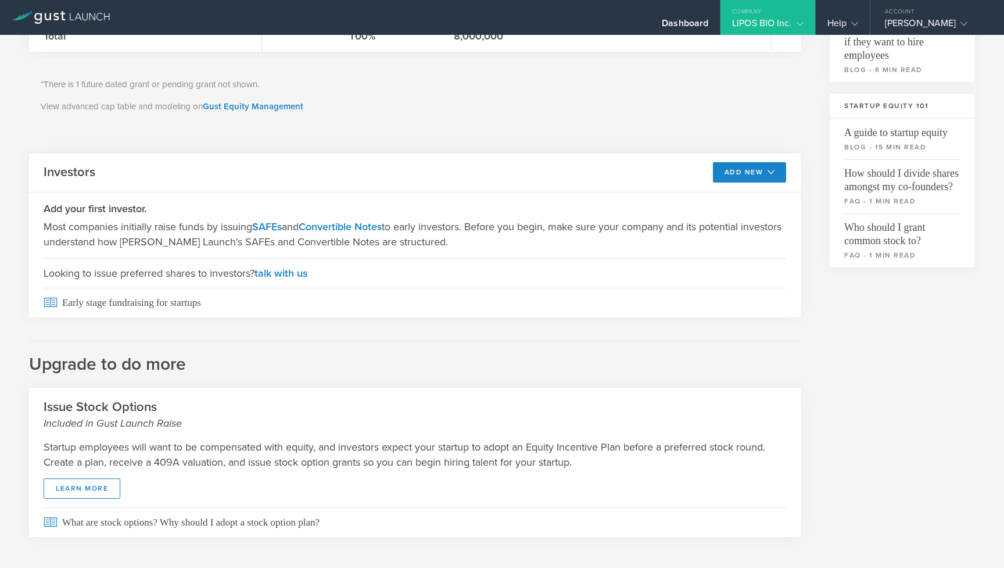
scroll to position [328, 0]
click at [272, 221] on link "SAFEs" at bounding box center [267, 226] width 30 height 13
click at [341, 221] on link "Convertible Notes" at bounding box center [340, 226] width 83 height 13
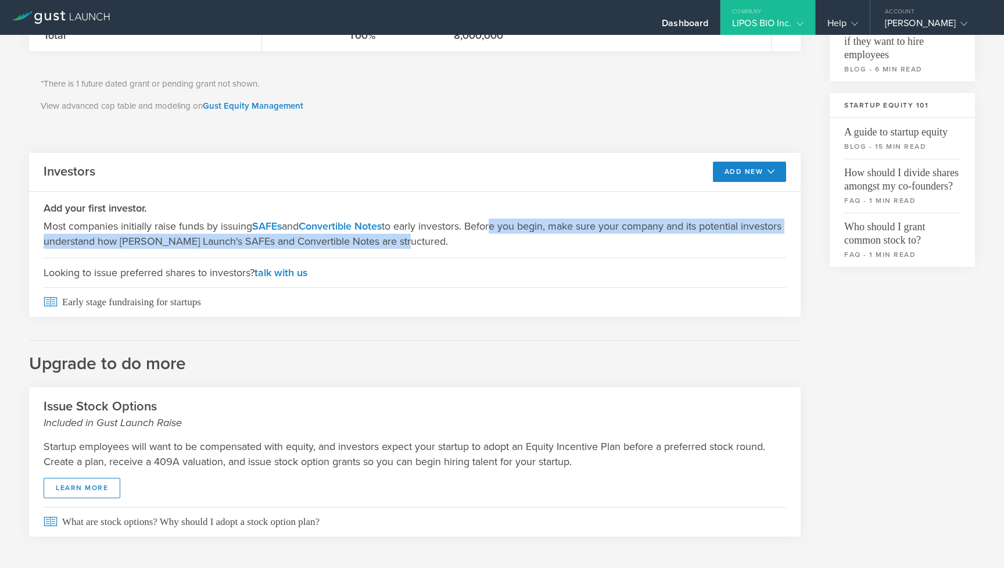
drag, startPoint x: 503, startPoint y: 223, endPoint x: 503, endPoint y: 248, distance: 24.4
click at [503, 248] on p "Most companies initially raise funds by issuing SAFEs and Convertible Notes to …" at bounding box center [415, 234] width 743 height 30
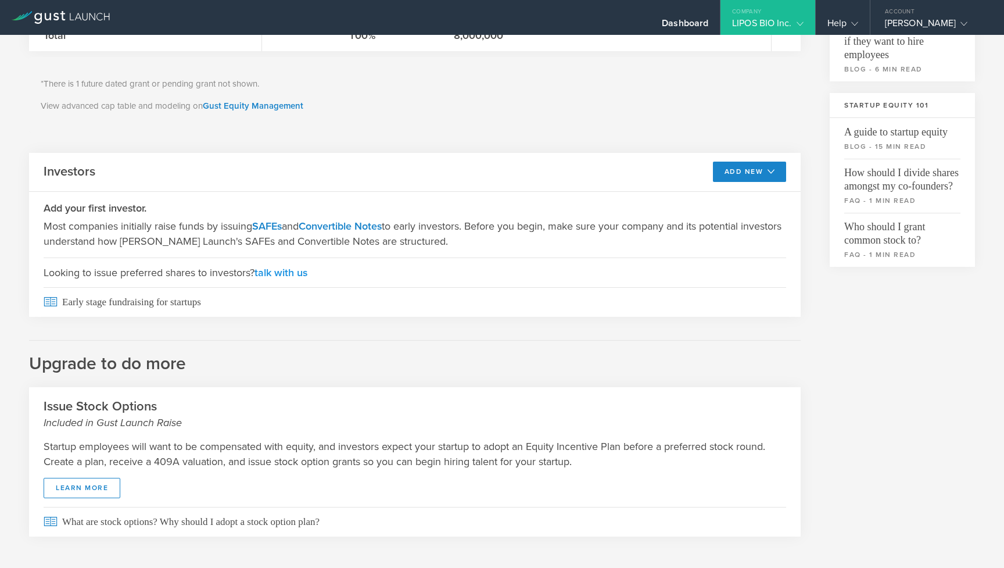
click at [276, 268] on link "talk with us" at bounding box center [281, 272] width 53 height 13
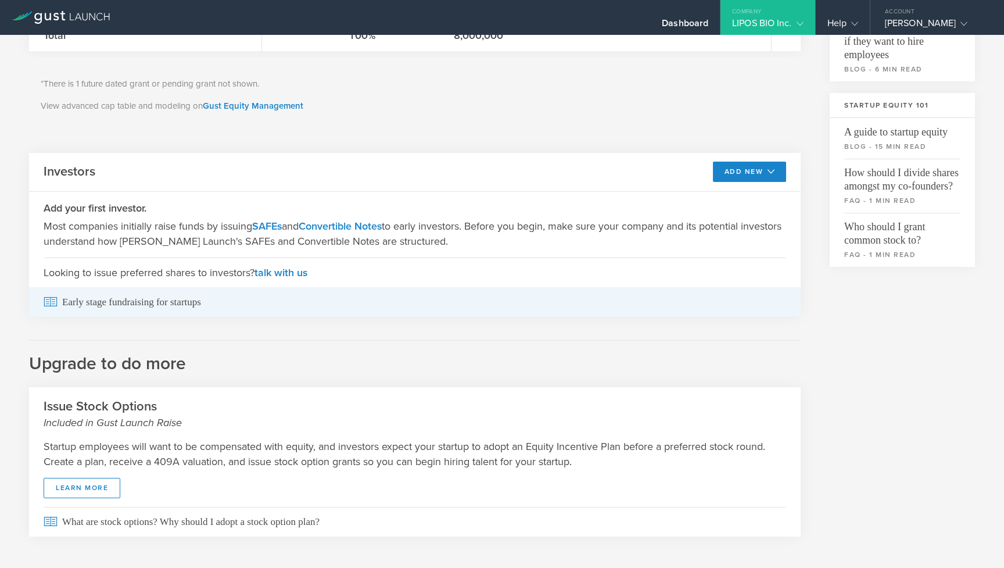
click at [144, 307] on span "Early stage fundraising for startups" at bounding box center [415, 302] width 743 height 30
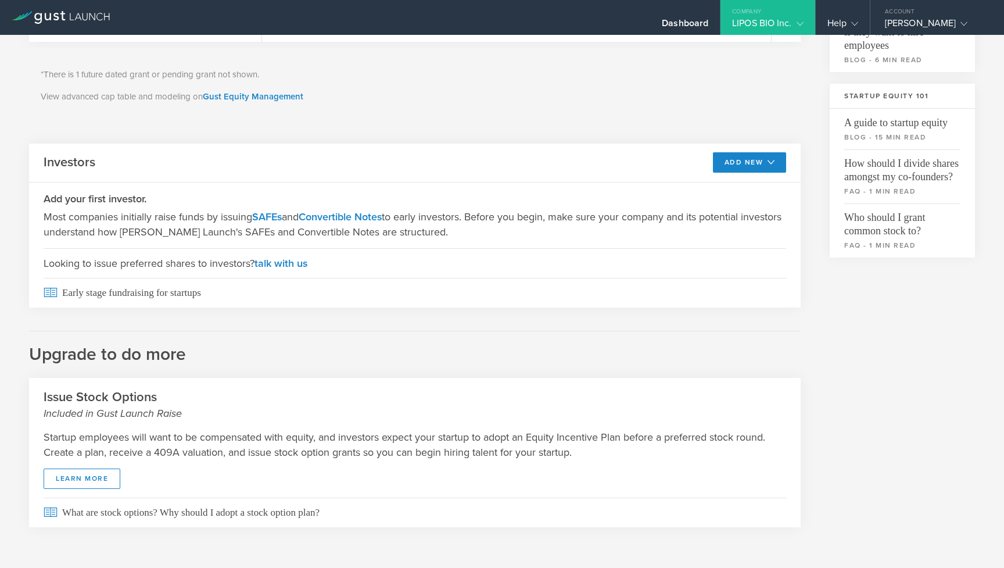
scroll to position [337, 0]
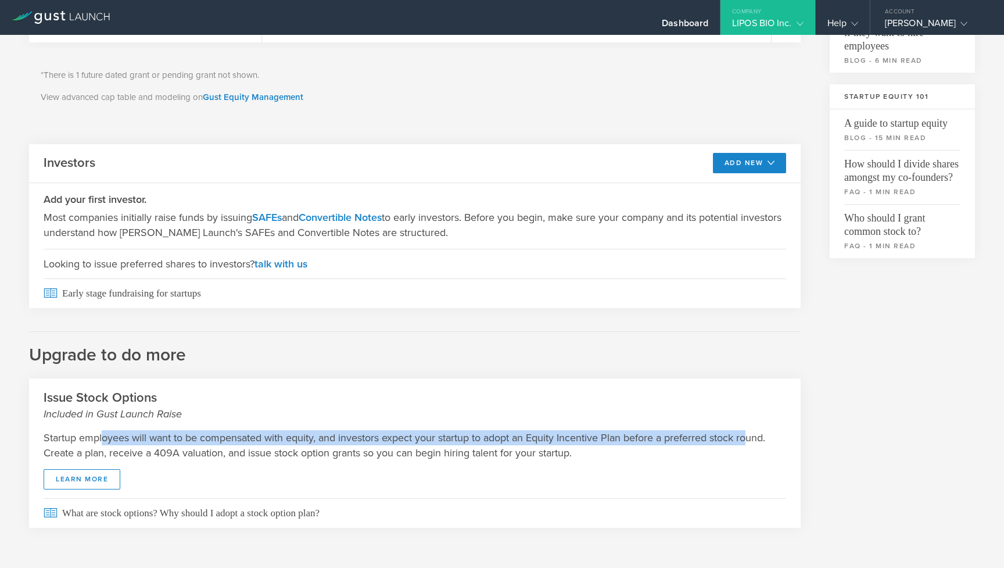
drag, startPoint x: 102, startPoint y: 436, endPoint x: 750, endPoint y: 432, distance: 648.0
click at [750, 432] on p "Startup employees will want to be compensated with equity, and investors expect…" at bounding box center [415, 445] width 743 height 30
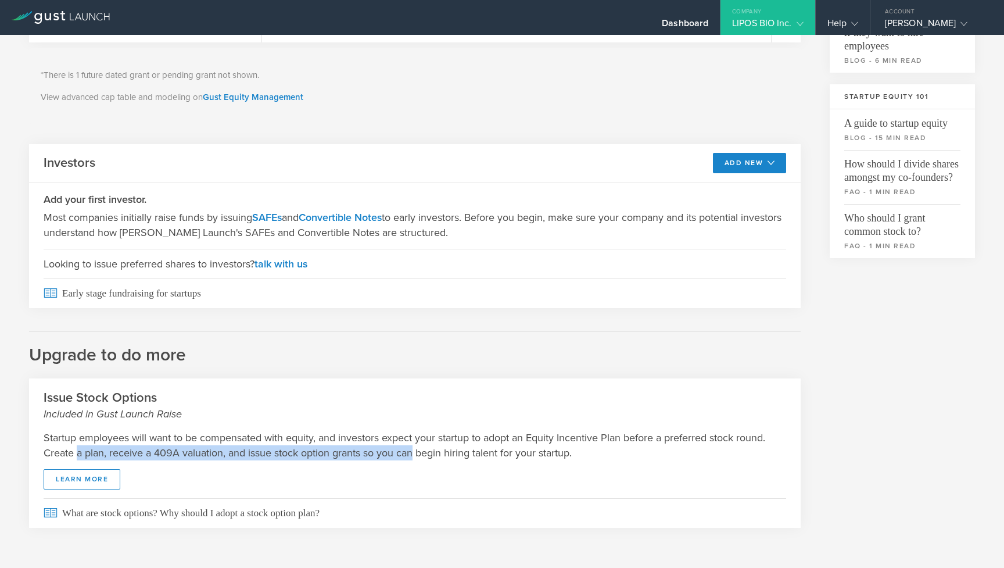
drag, startPoint x: 80, startPoint y: 454, endPoint x: 417, endPoint y: 453, distance: 337.1
click at [417, 453] on p "Startup employees will want to be compensated with equity, and investors expect…" at bounding box center [415, 445] width 743 height 30
click at [79, 483] on link "learn more" at bounding box center [82, 479] width 77 height 20
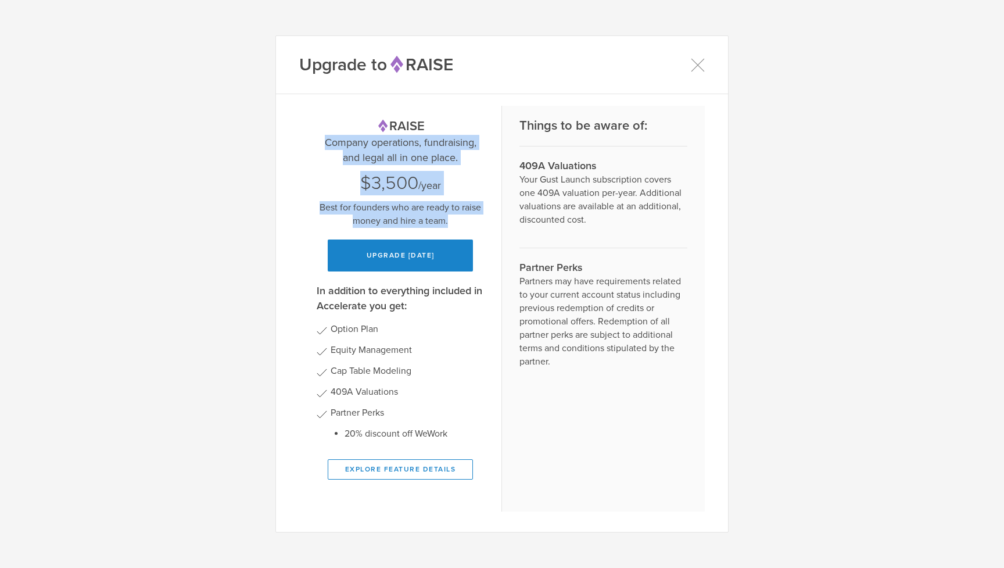
drag, startPoint x: 324, startPoint y: 143, endPoint x: 478, endPoint y: 221, distance: 172.8
click at [478, 222] on div "Raise Company operations, fundraising, and legal all in one place. $3,500 /year…" at bounding box center [400, 194] width 167 height 154
click at [478, 221] on p "Best for founders who are ready to raise money and hire a team." at bounding box center [400, 214] width 167 height 27
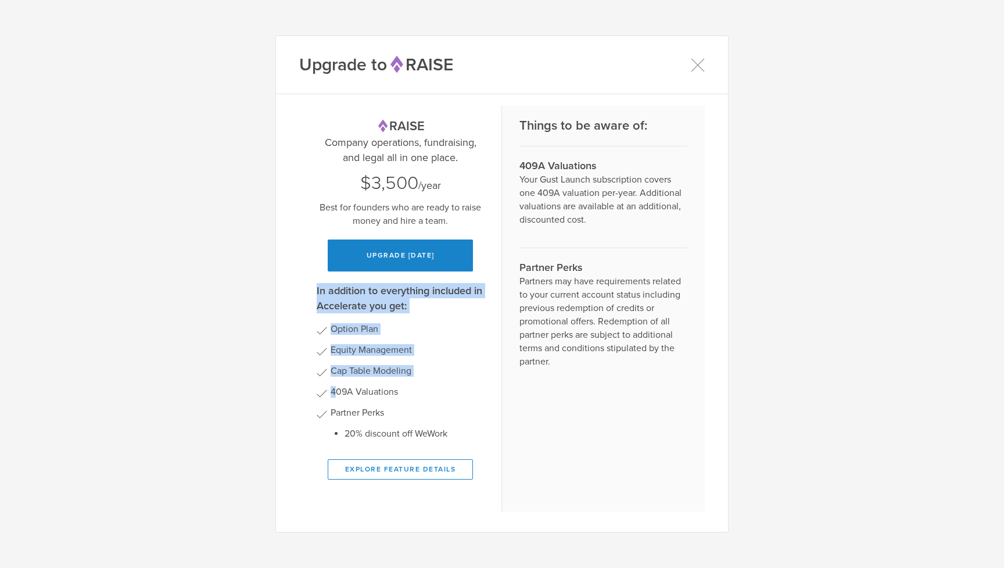
drag, startPoint x: 317, startPoint y: 291, endPoint x: 443, endPoint y: 388, distance: 159.9
click at [443, 388] on div "In addition to everything included in Accelerate you get: Option Plan Equity Ma…" at bounding box center [400, 381] width 167 height 196
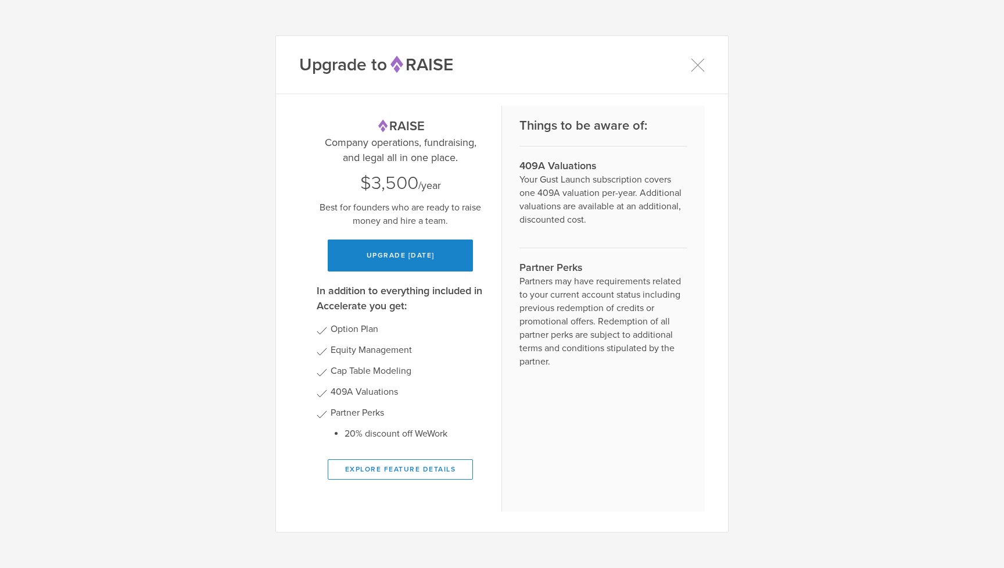
click at [443, 388] on gust-icon at bounding box center [400, 393] width 167 height 14
drag, startPoint x: 345, startPoint y: 324, endPoint x: 367, endPoint y: 366, distance: 47.3
click at [367, 366] on ul "Option Plan Equity Management Cap Table Modeling 409A Valuations Partner Perks …" at bounding box center [400, 381] width 167 height 115
click at [367, 366] on gust-icon at bounding box center [400, 373] width 167 height 14
drag, startPoint x: 427, startPoint y: 309, endPoint x: 431, endPoint y: 422, distance: 113.4
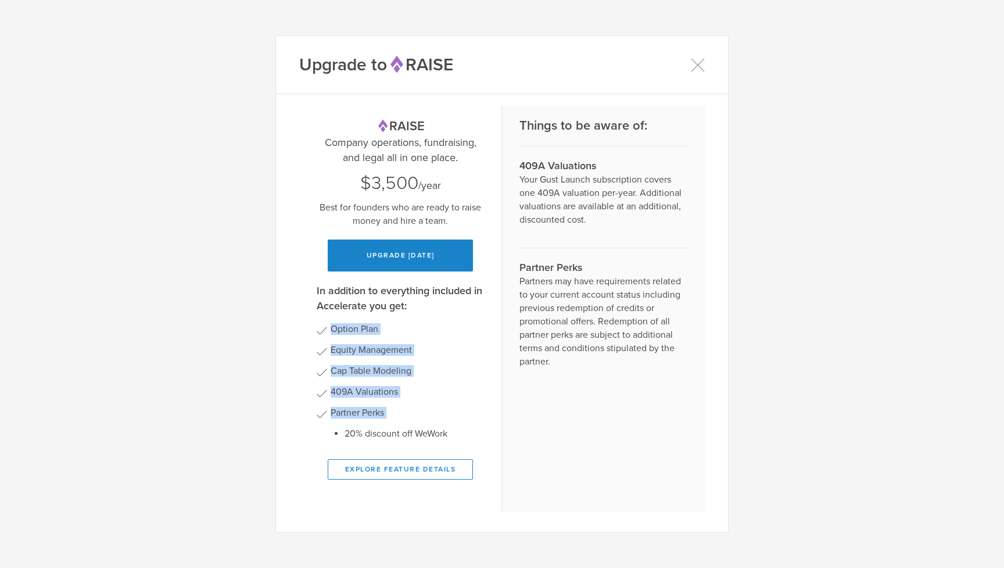
click at [431, 422] on div "In addition to everything included in Accelerate you get: Option Plan Equity Ma…" at bounding box center [400, 381] width 167 height 196
click at [431, 422] on li "Partner Perks 20% discount off WeWork" at bounding box center [407, 422] width 153 height 31
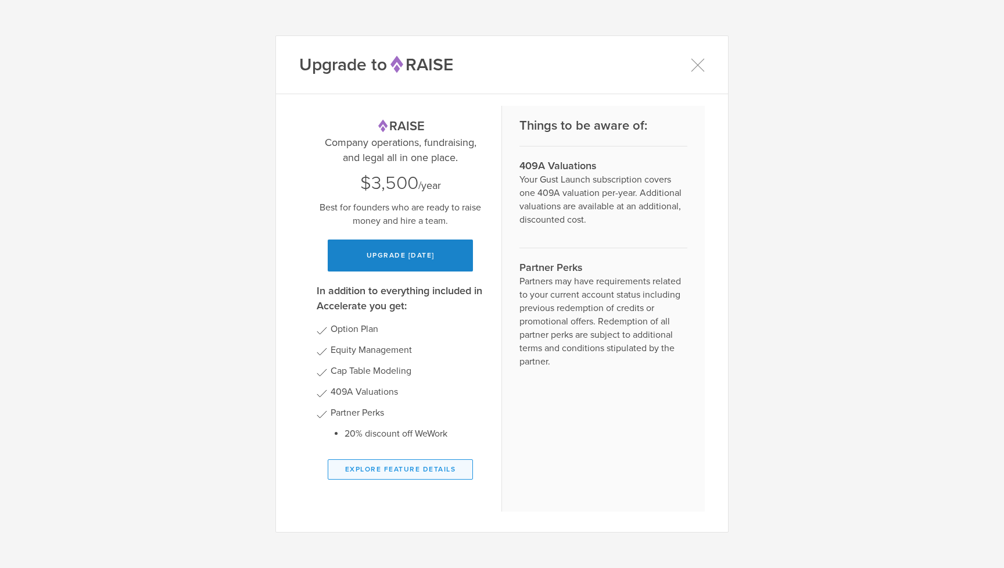
click at [417, 475] on button "Explore Feature Details" at bounding box center [400, 469] width 145 height 20
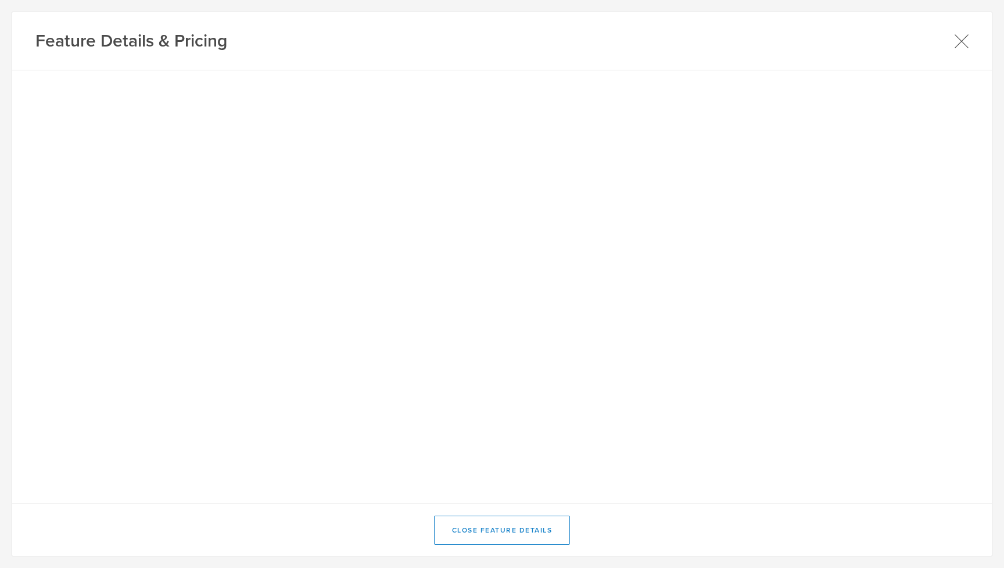
click at [962, 37] on icon at bounding box center [961, 41] width 15 height 15
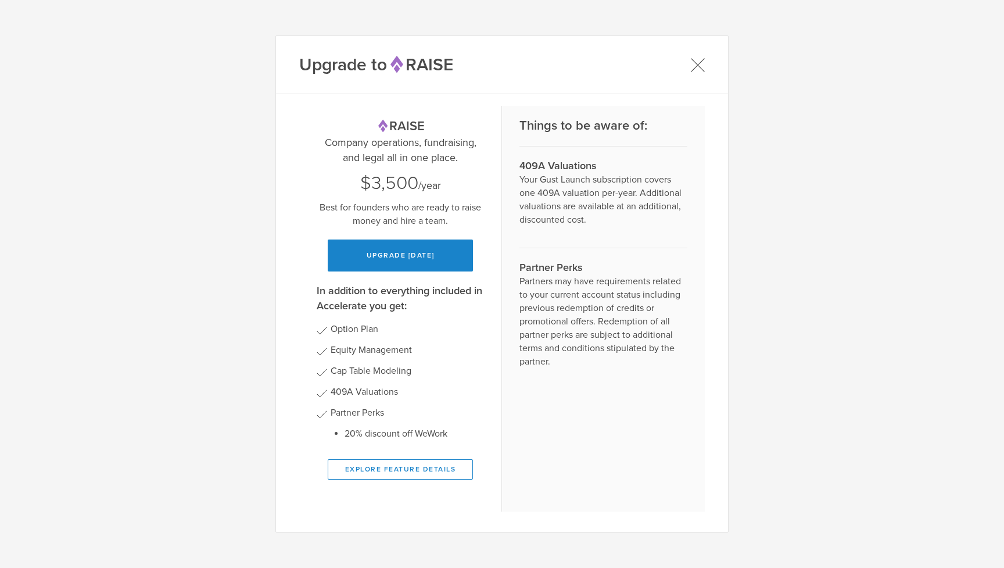
click at [694, 61] on icon at bounding box center [697, 65] width 15 height 15
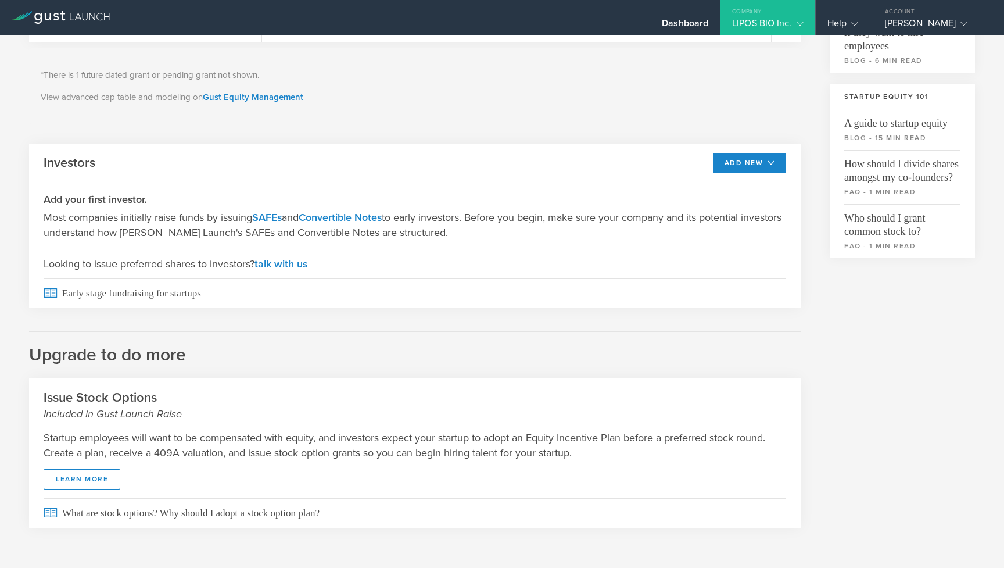
click at [769, 26] on div "LIPOS BIO Inc." at bounding box center [767, 25] width 71 height 17
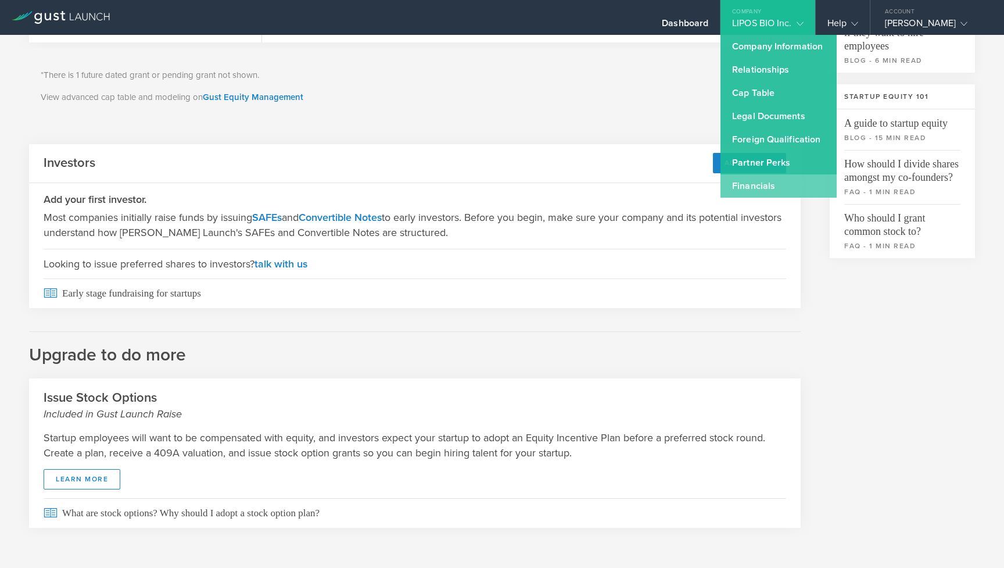
click at [752, 181] on link "Financials" at bounding box center [779, 185] width 116 height 23
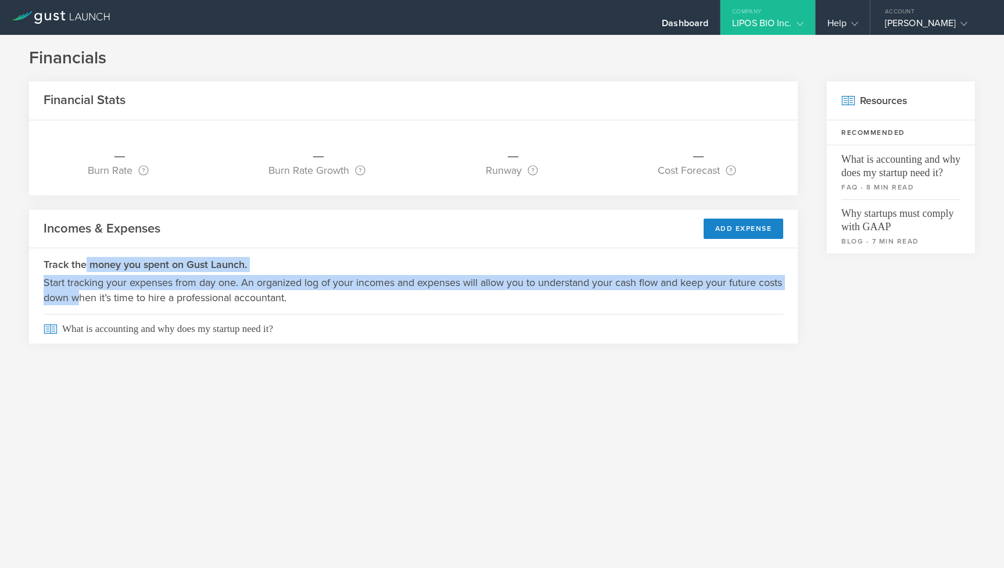
drag, startPoint x: 88, startPoint y: 263, endPoint x: 106, endPoint y: 293, distance: 35.7
click at [106, 293] on div "Track the money you spent on Gust Launch. Start tracking your expenses from day…" at bounding box center [413, 281] width 769 height 66
click at [106, 293] on p "Start tracking your expenses from day one. An organized log of your incomes and…" at bounding box center [414, 290] width 740 height 30
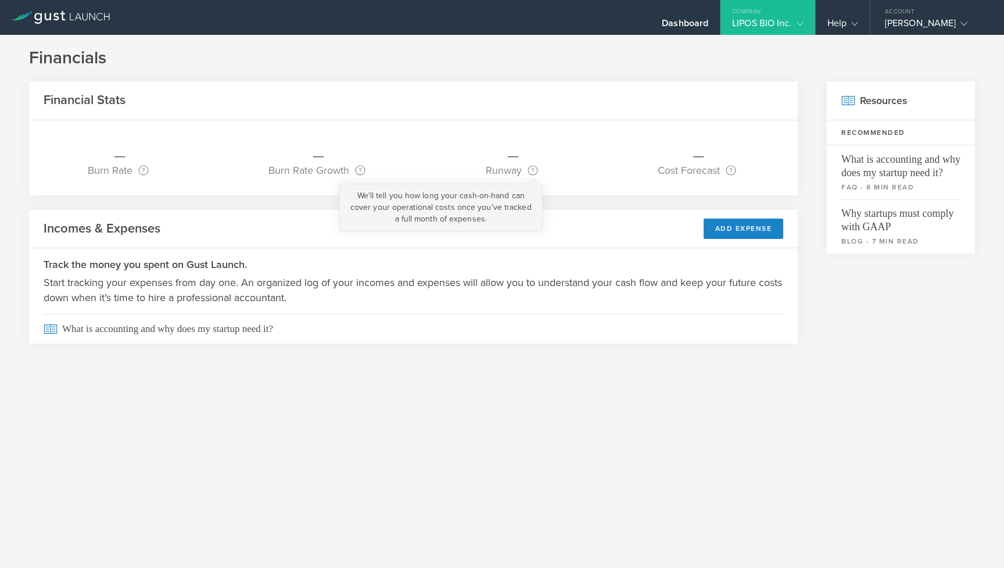
click at [533, 166] on circle at bounding box center [532, 170] width 9 height 9
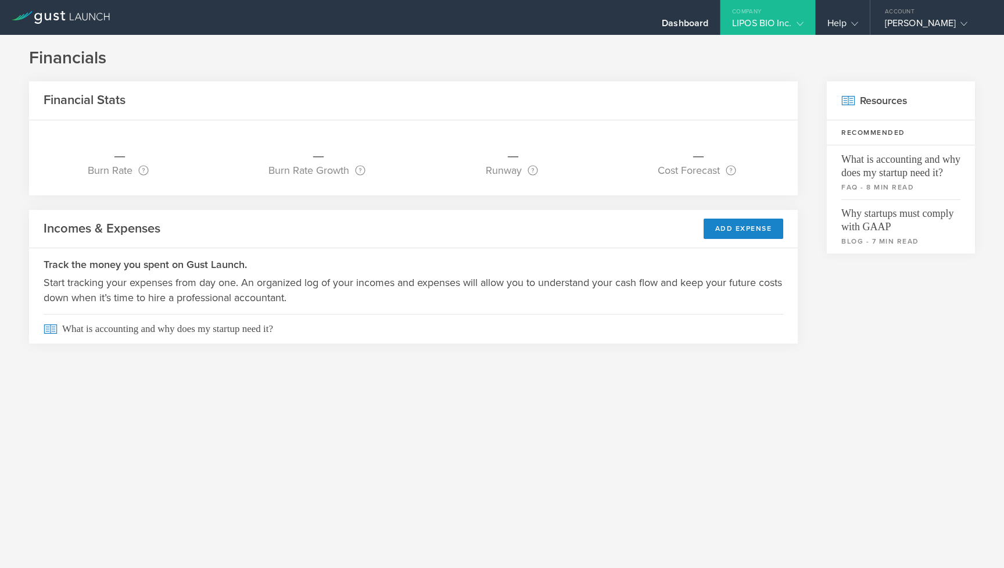
click at [746, 23] on div "LIPOS BIO Inc." at bounding box center [767, 25] width 71 height 17
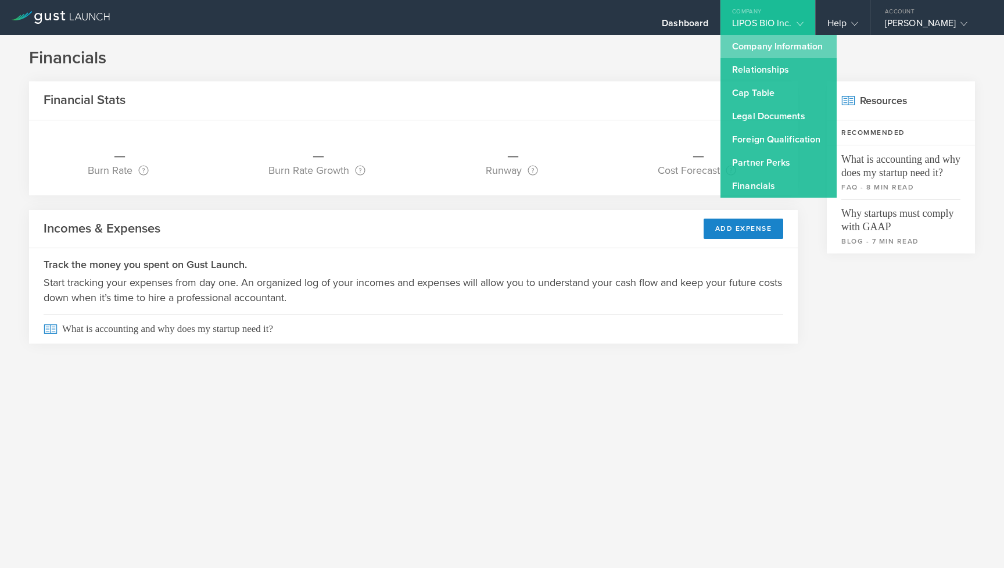
click at [745, 44] on link "Company Information" at bounding box center [779, 46] width 116 height 23
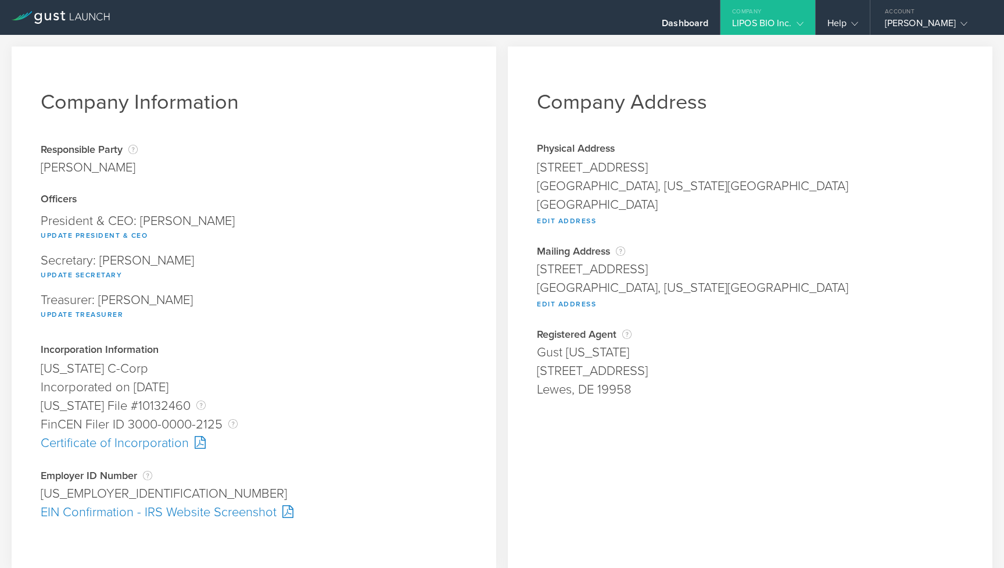
click at [747, 28] on div "LIPOS BIO Inc." at bounding box center [767, 25] width 71 height 17
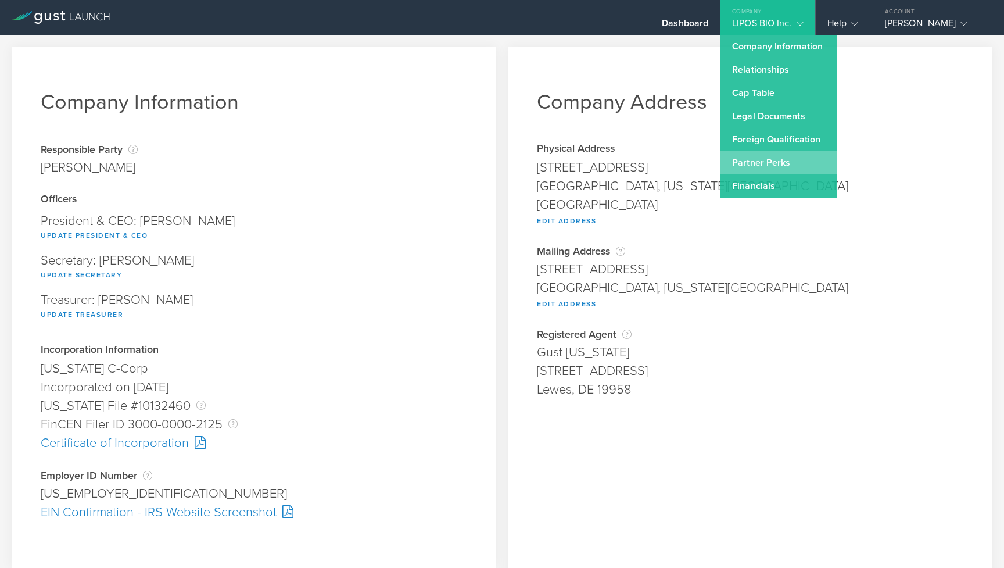
click at [746, 154] on link "Partner Perks" at bounding box center [779, 162] width 116 height 23
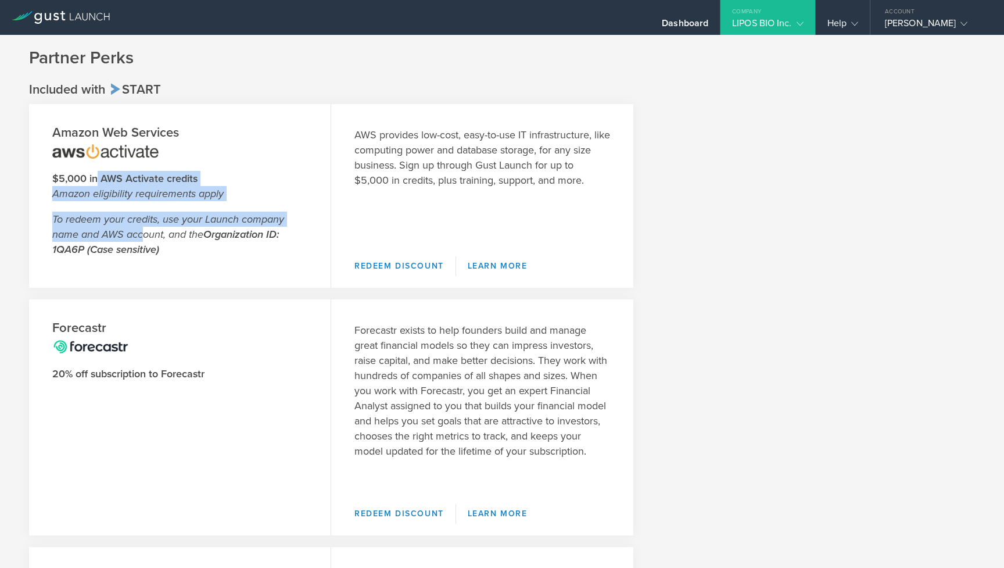
drag, startPoint x: 98, startPoint y: 180, endPoint x: 145, endPoint y: 237, distance: 74.3
click at [145, 237] on header "Amazon Web Services $5,000 in AWS Activate credits Amazon eligibility requireme…" at bounding box center [180, 196] width 302 height 184
click at [145, 237] on em "To redeem your credits, use your Launch company name and AWS account, and the O…" at bounding box center [168, 234] width 232 height 43
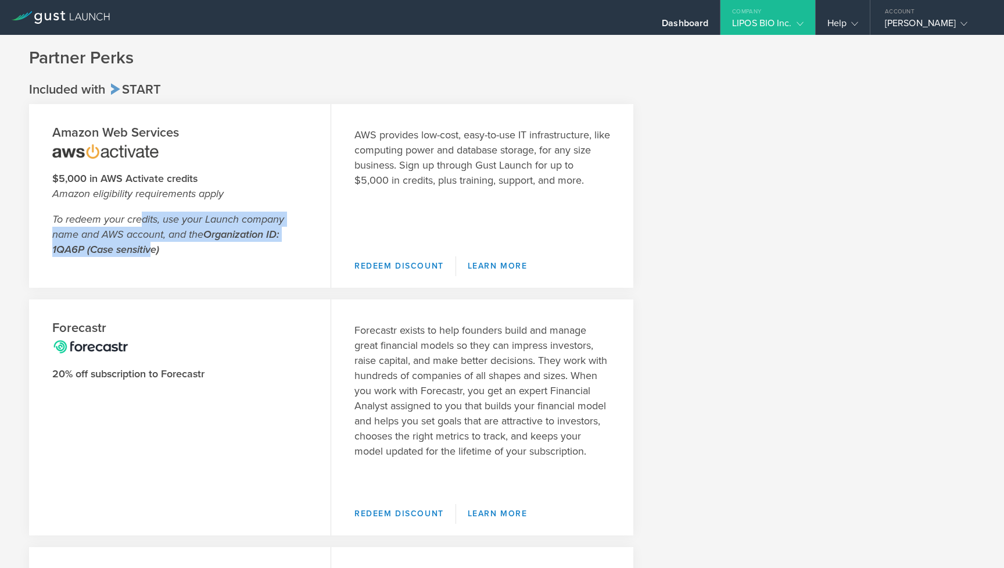
drag, startPoint x: 144, startPoint y: 223, endPoint x: 148, endPoint y: 245, distance: 22.0
click at [148, 245] on em "To redeem your credits, use your Launch company name and AWS account, and the O…" at bounding box center [168, 234] width 232 height 43
click at [148, 245] on strong "Organization ID: 1QA6P (Case sensitive)" at bounding box center [165, 242] width 227 height 28
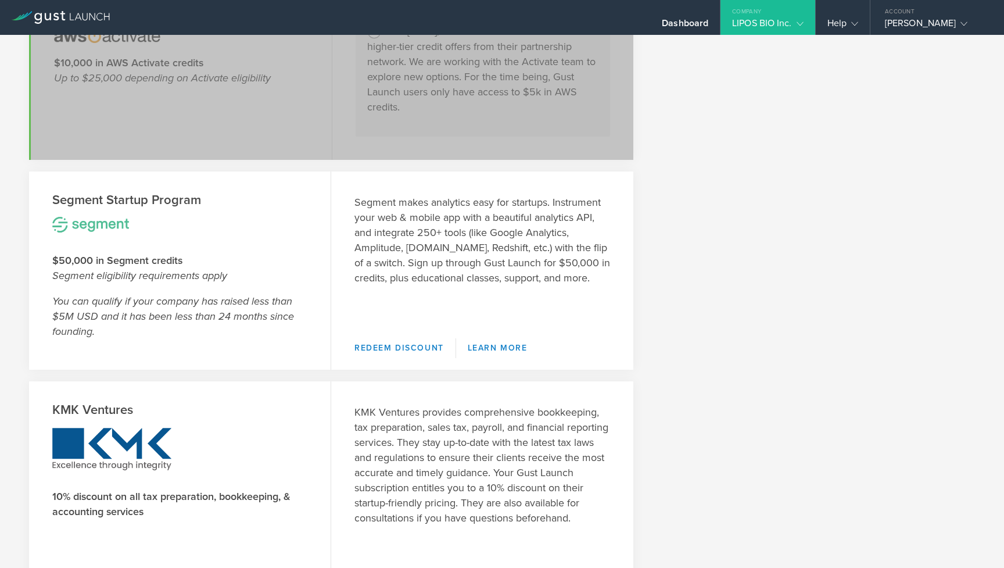
scroll to position [987, 0]
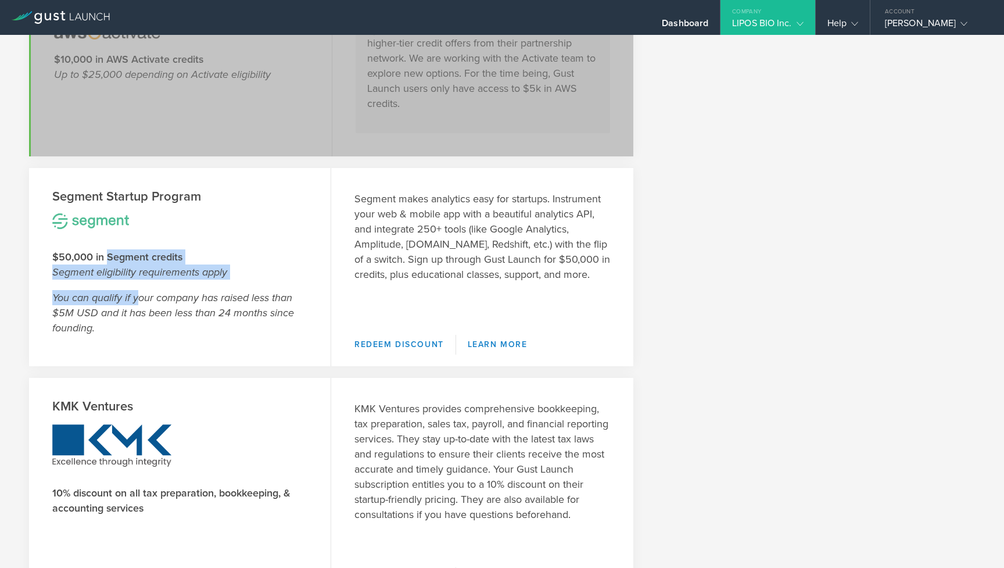
drag, startPoint x: 109, startPoint y: 253, endPoint x: 136, endPoint y: 300, distance: 53.6
click at [136, 300] on header "Segment Startup Program $50,000 in Segment credits Segment eligibility requirem…" at bounding box center [180, 267] width 302 height 198
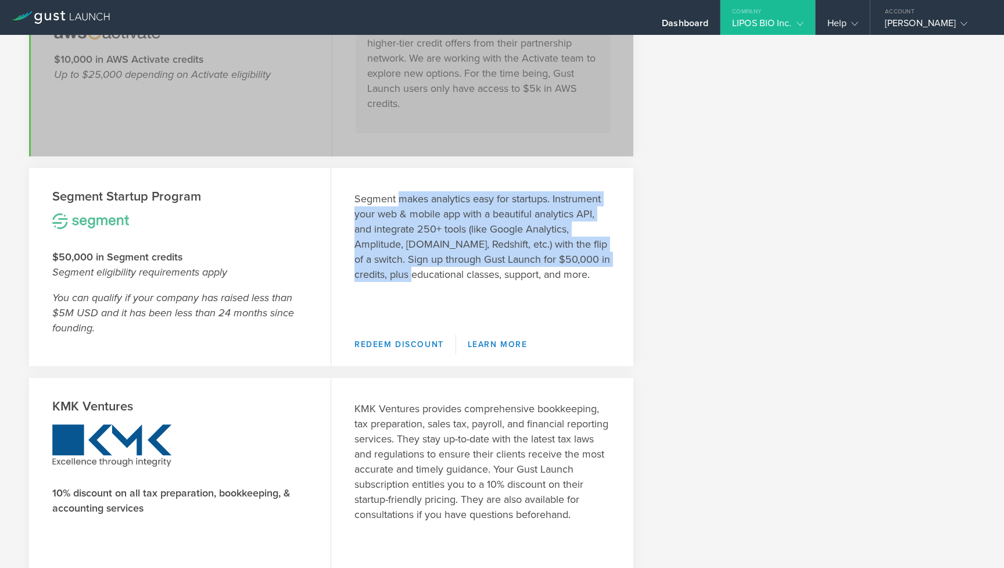
drag, startPoint x: 402, startPoint y: 199, endPoint x: 427, endPoint y: 267, distance: 72.2
click at [427, 267] on p "Segment makes analytics easy for startups. Instrument your web & mobile app wit…" at bounding box center [482, 236] width 256 height 91
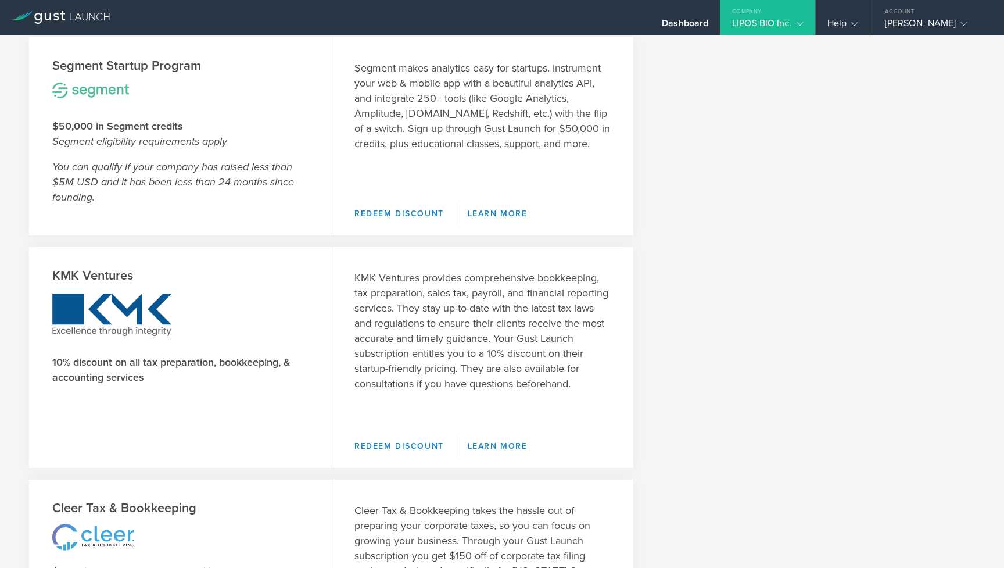
scroll to position [1121, 0]
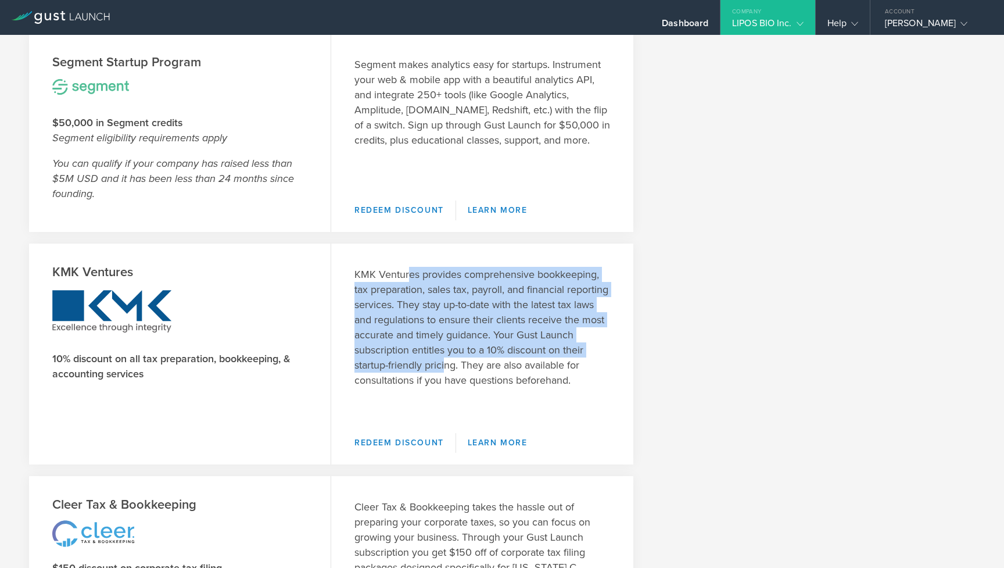
drag, startPoint x: 410, startPoint y: 275, endPoint x: 470, endPoint y: 363, distance: 105.9
click at [470, 363] on p "KMK Ventures provides comprehensive bookkeeping, tax preparation, sales tax, pa…" at bounding box center [482, 327] width 256 height 121
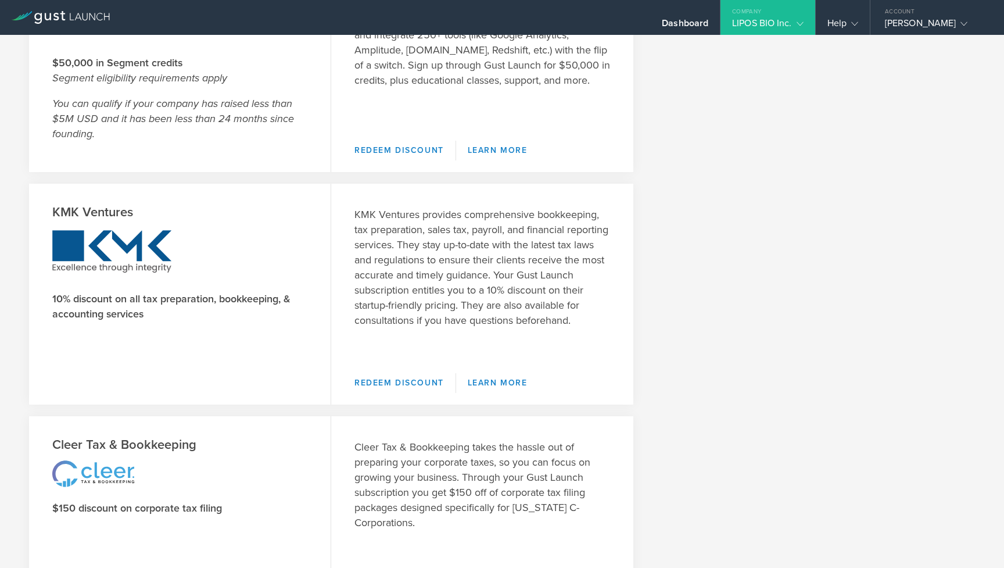
scroll to position [1182, 0]
click at [483, 374] on link "Learn More" at bounding box center [497, 382] width 83 height 20
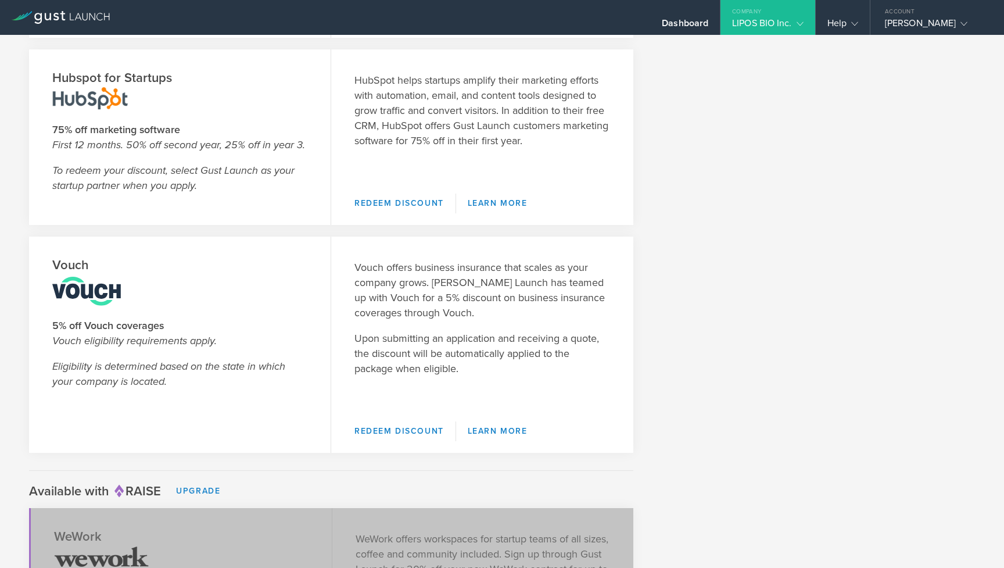
scroll to position [1770, 0]
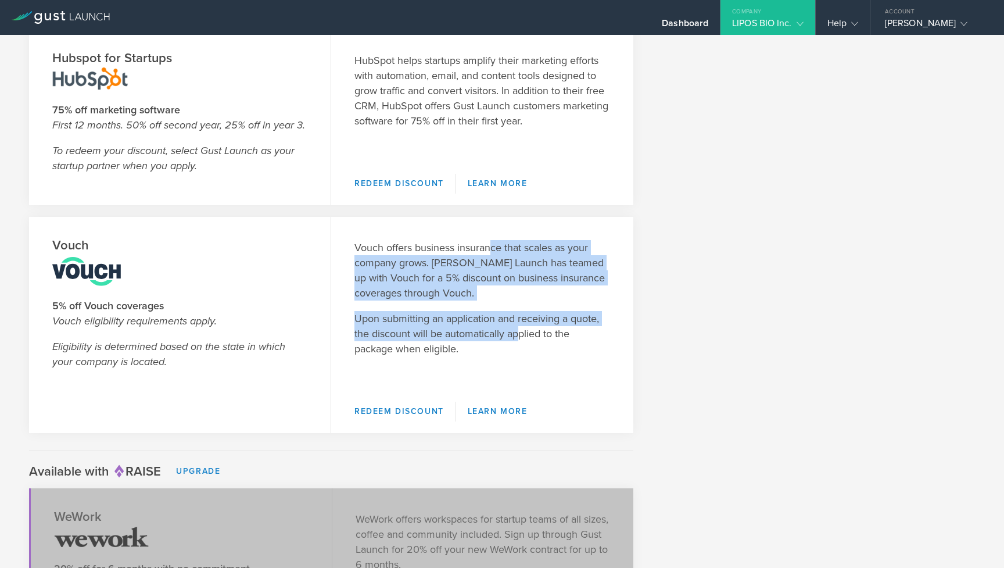
drag, startPoint x: 494, startPoint y: 242, endPoint x: 523, endPoint y: 336, distance: 98.0
click at [522, 334] on div "Vouch offers business insurance that scales as your company grows. Gust Launch …" at bounding box center [482, 303] width 302 height 173
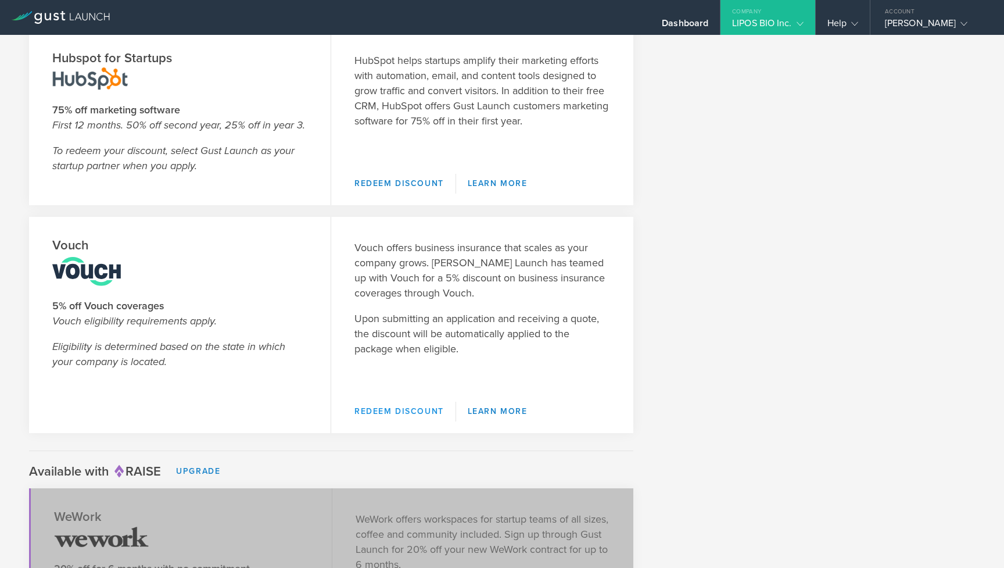
click at [436, 411] on link "Redeem Discount" at bounding box center [405, 412] width 102 height 20
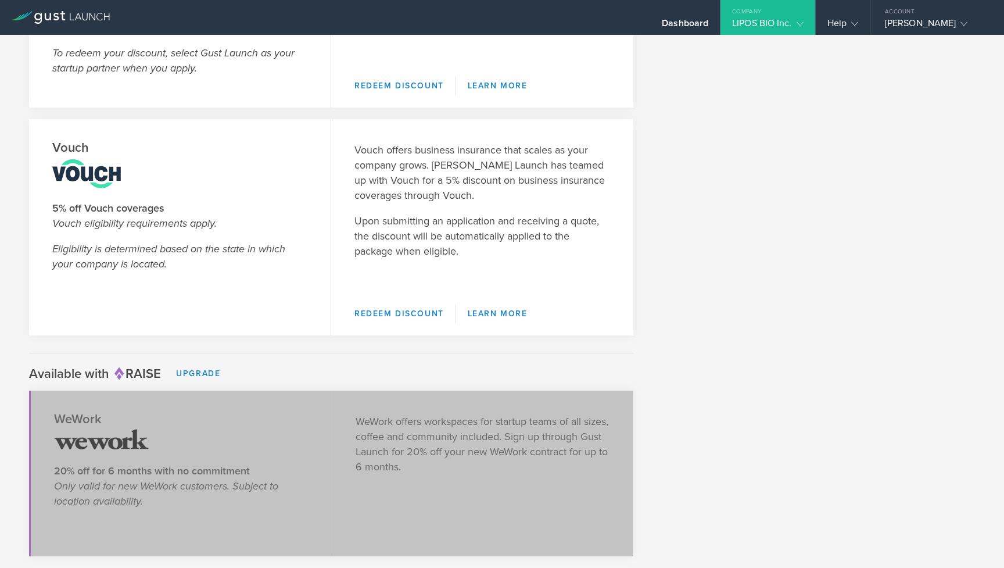
scroll to position [1867, 0]
click at [896, 30] on div "Amar Sahay" at bounding box center [934, 25] width 99 height 17
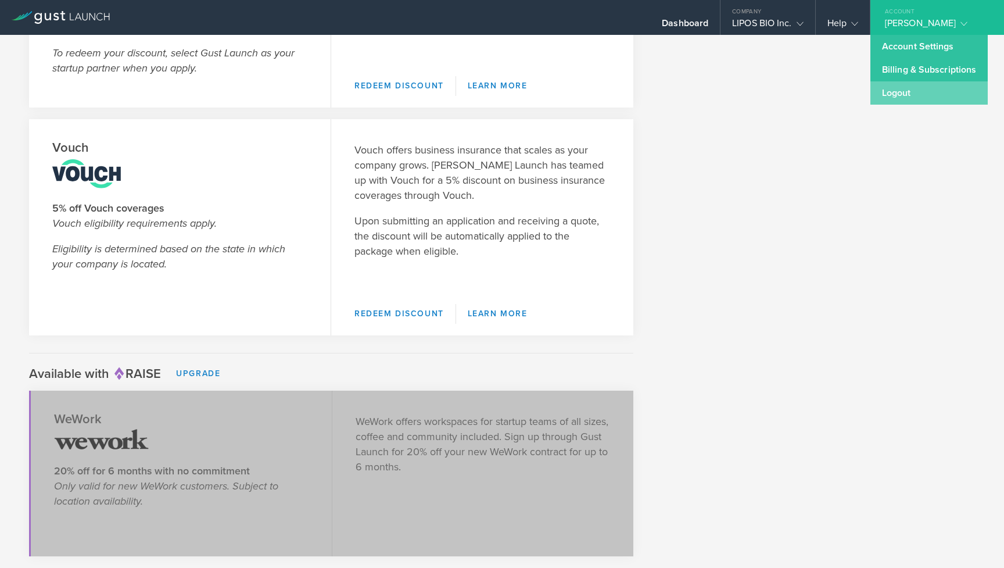
click at [894, 89] on link "Logout" at bounding box center [929, 92] width 117 height 23
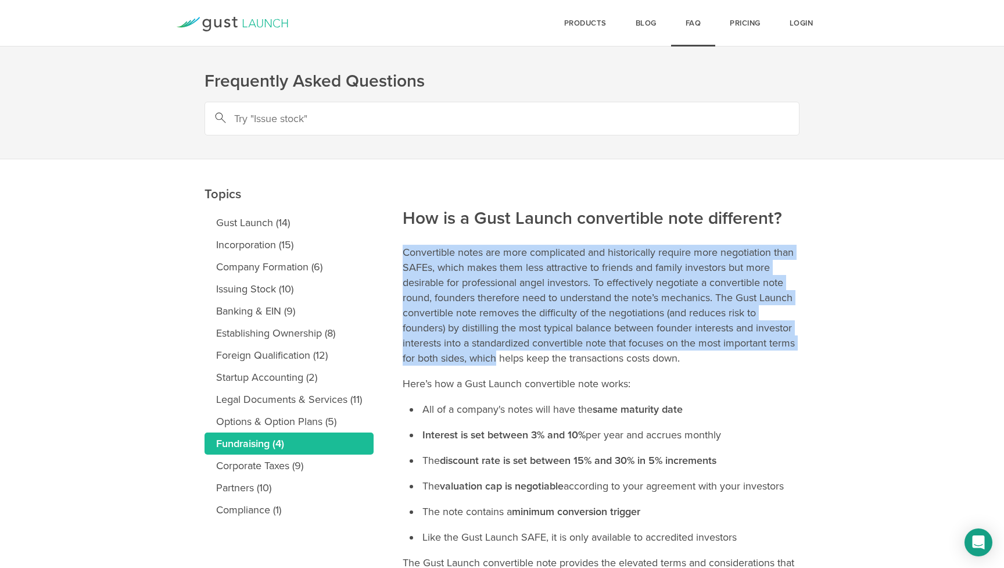
drag, startPoint x: 451, startPoint y: 235, endPoint x: 497, endPoint y: 357, distance: 130.6
click at [497, 357] on article "How is a Gust Launch convertible note different? Convertible notes are more com…" at bounding box center [601, 519] width 397 height 721
click at [497, 357] on p "Convertible notes are more complicated and historically require more negotiatio…" at bounding box center [601, 305] width 397 height 121
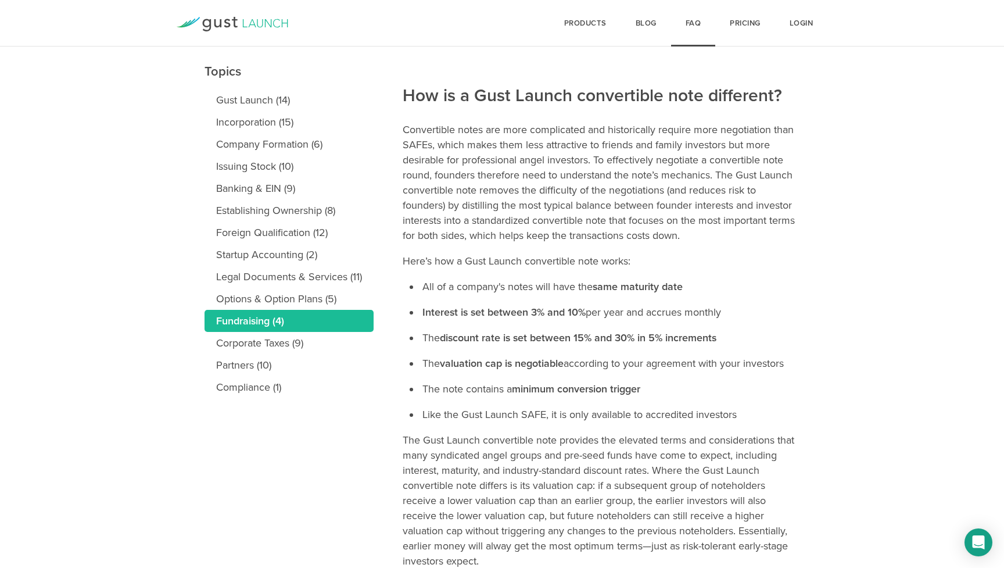
scroll to position [124, 0]
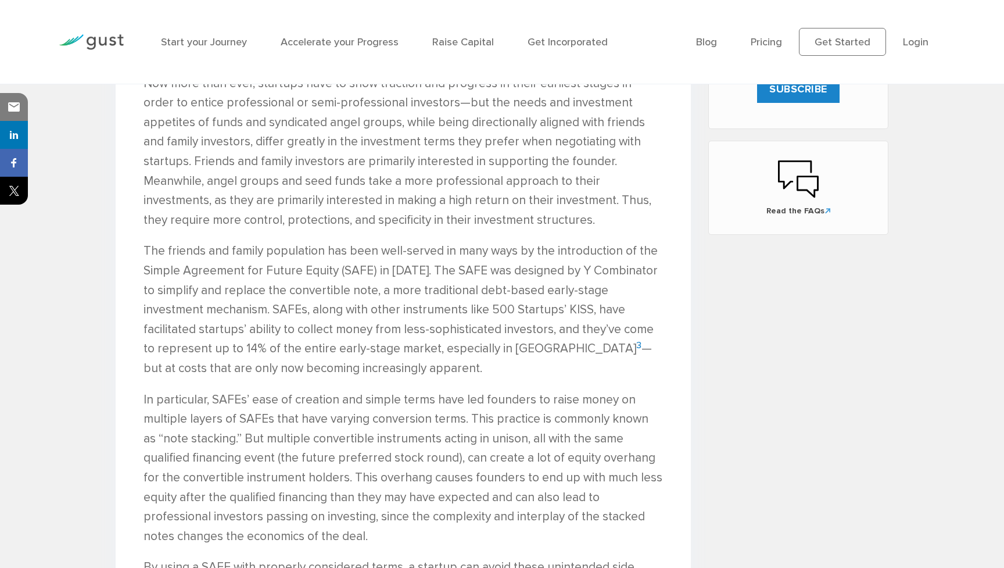
scroll to position [1156, 0]
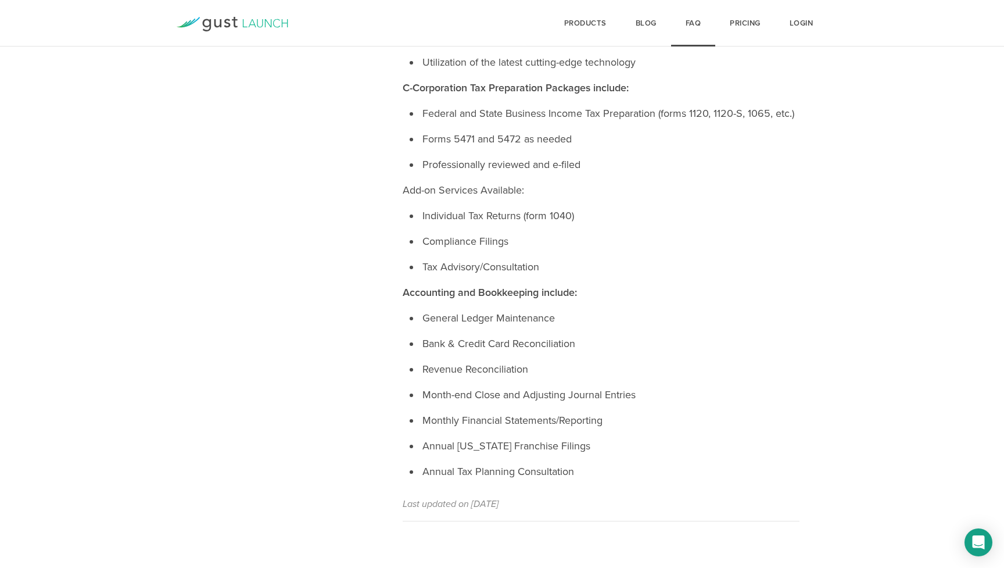
scroll to position [601, 0]
